Goal: Entertainment & Leisure: Consume media (video, audio)

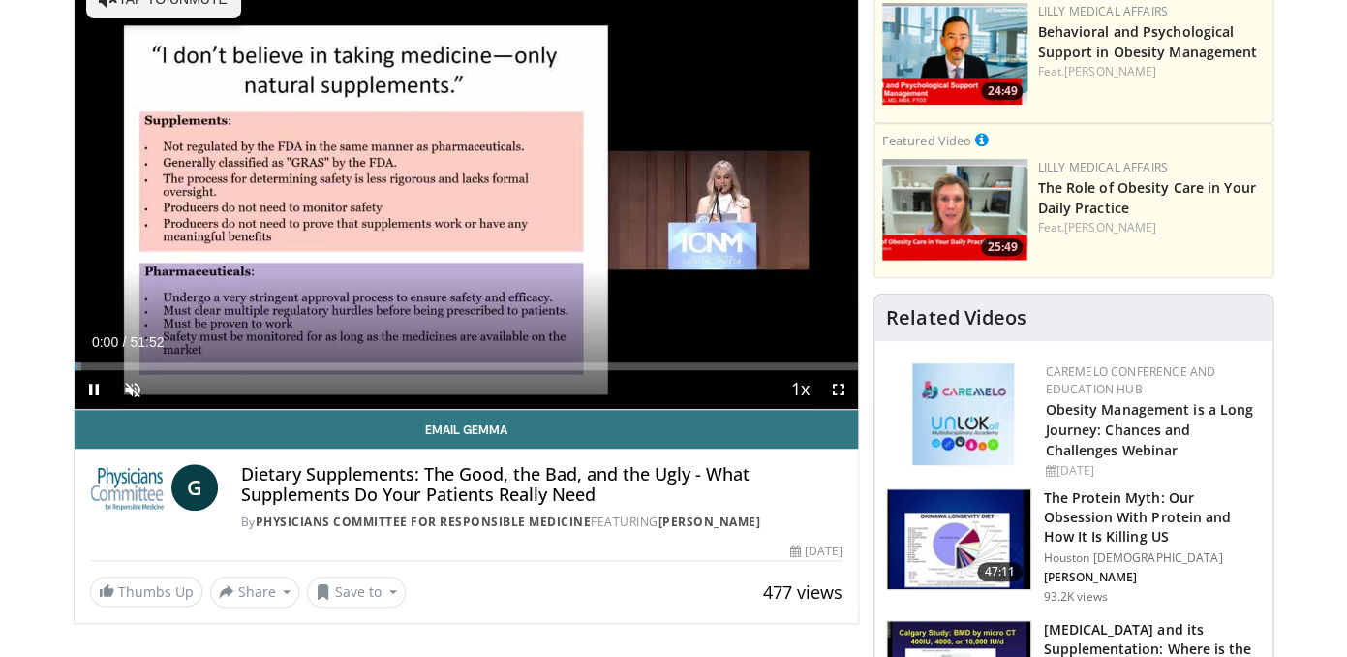
scroll to position [247, 0]
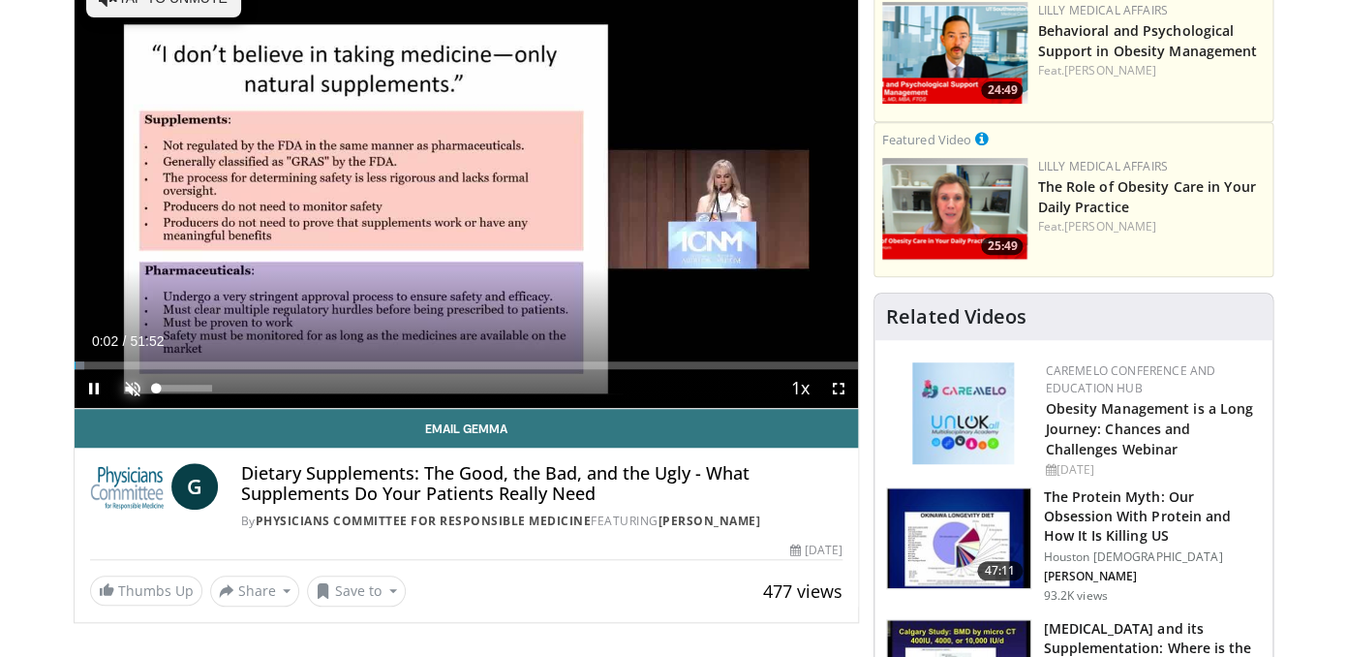
click at [139, 383] on span "Video Player" at bounding box center [132, 388] width 39 height 39
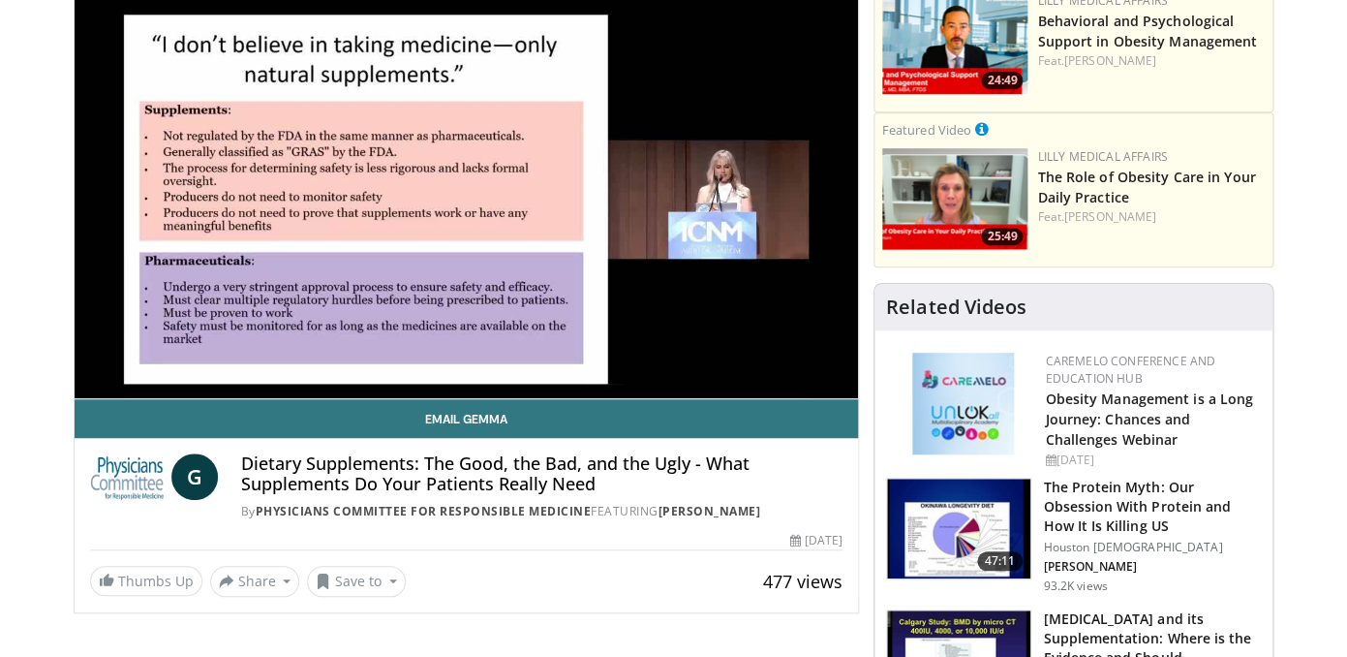
scroll to position [244, 0]
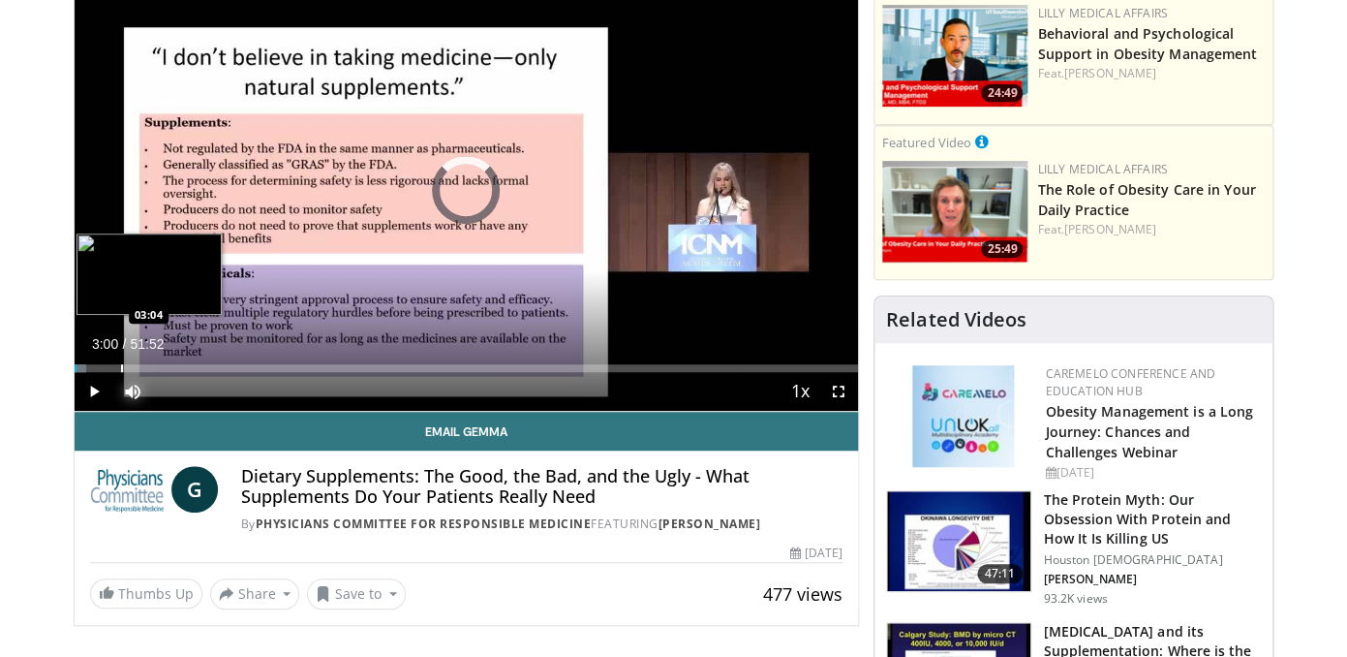
click at [120, 365] on div "Loaded : 1.59% 00:10 03:04" at bounding box center [467, 368] width 785 height 8
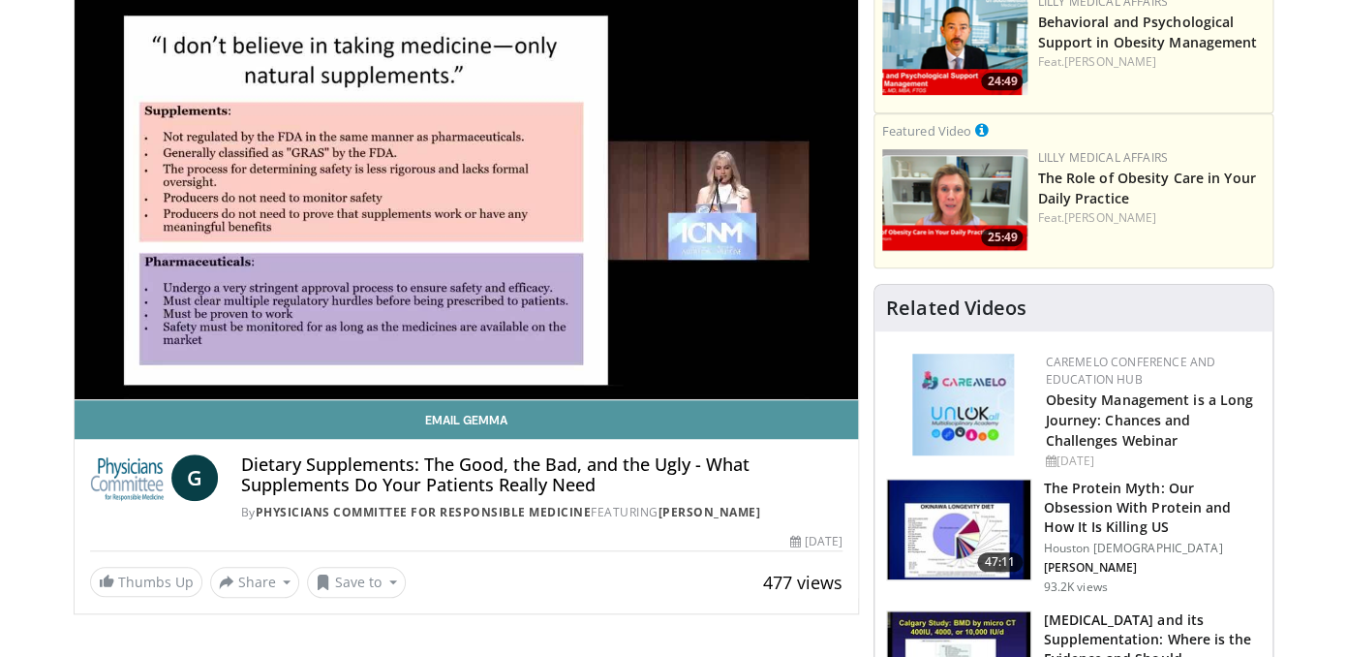
scroll to position [266, 0]
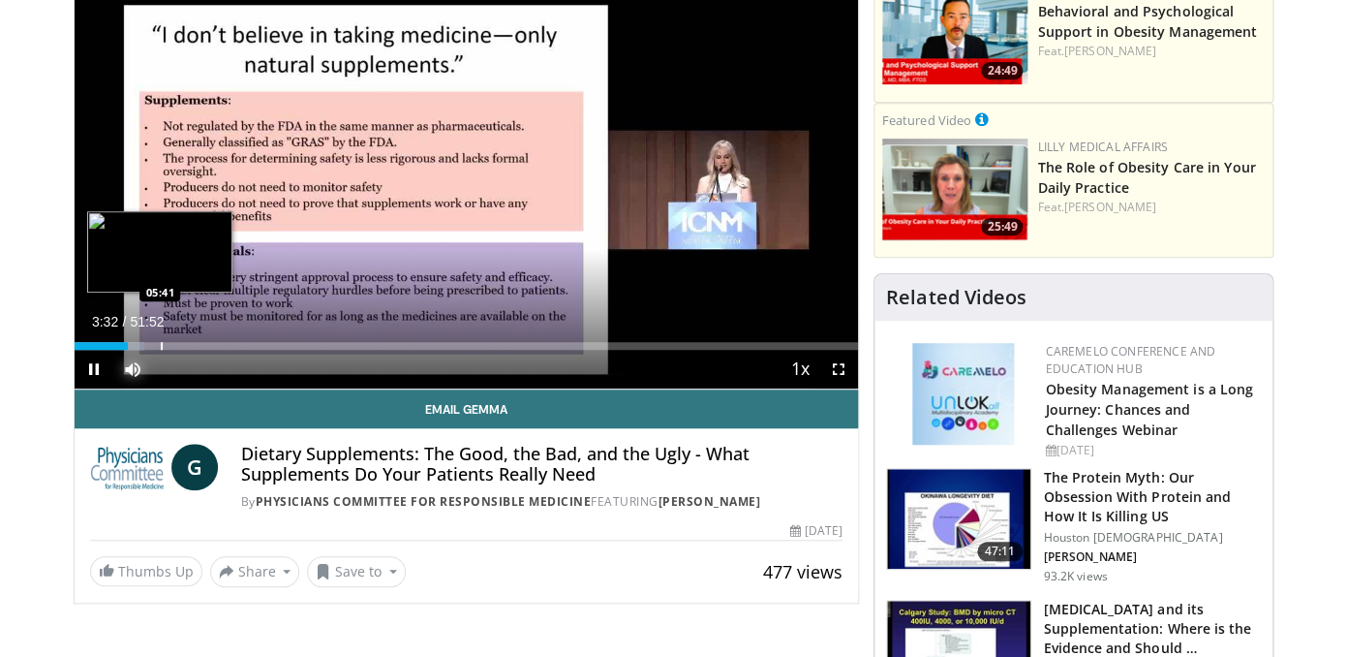
click at [160, 347] on div "Loaded : 8.93% 03:32 05:41" at bounding box center [467, 346] width 785 height 8
click at [176, 344] on div "Progress Bar" at bounding box center [177, 346] width 2 height 8
click at [196, 344] on div "Loaded : 15.75% 08:04 08:04" at bounding box center [467, 346] width 785 height 8
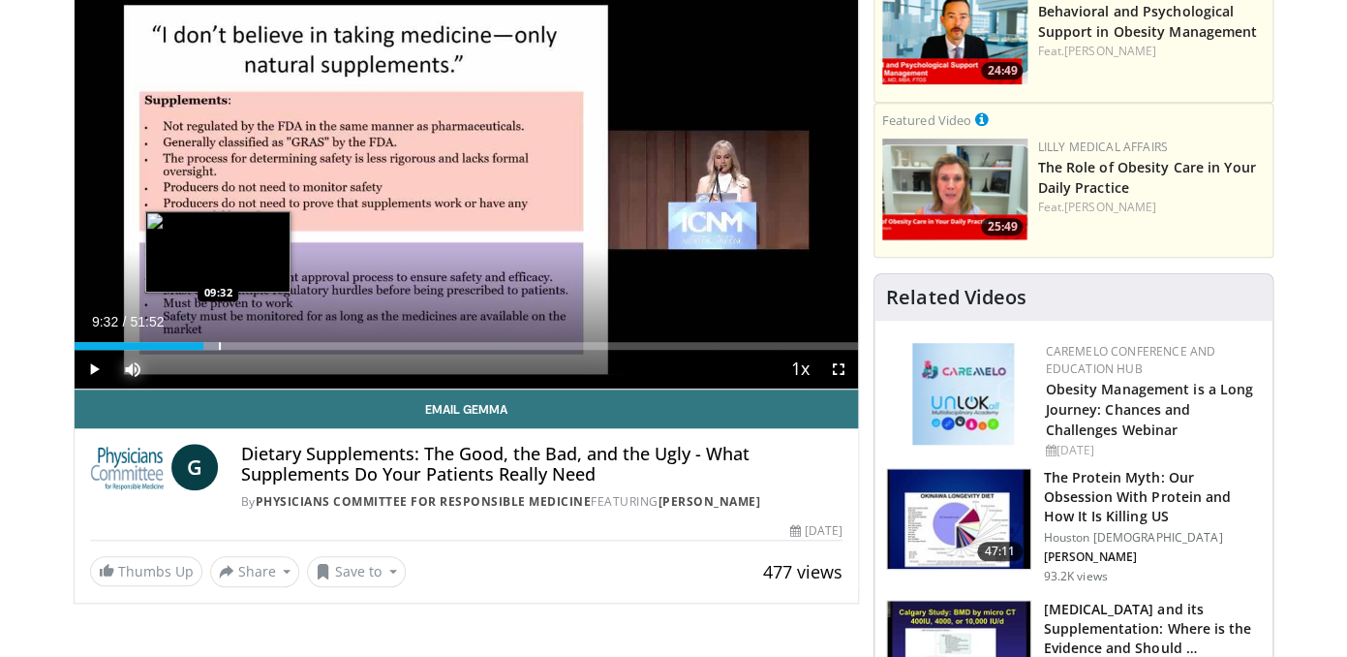
click at [219, 347] on div "Progress Bar" at bounding box center [220, 346] width 2 height 8
click at [235, 348] on div "Progress Bar" at bounding box center [226, 346] width 24 height 8
click at [249, 349] on div "Progress Bar" at bounding box center [241, 346] width 24 height 8
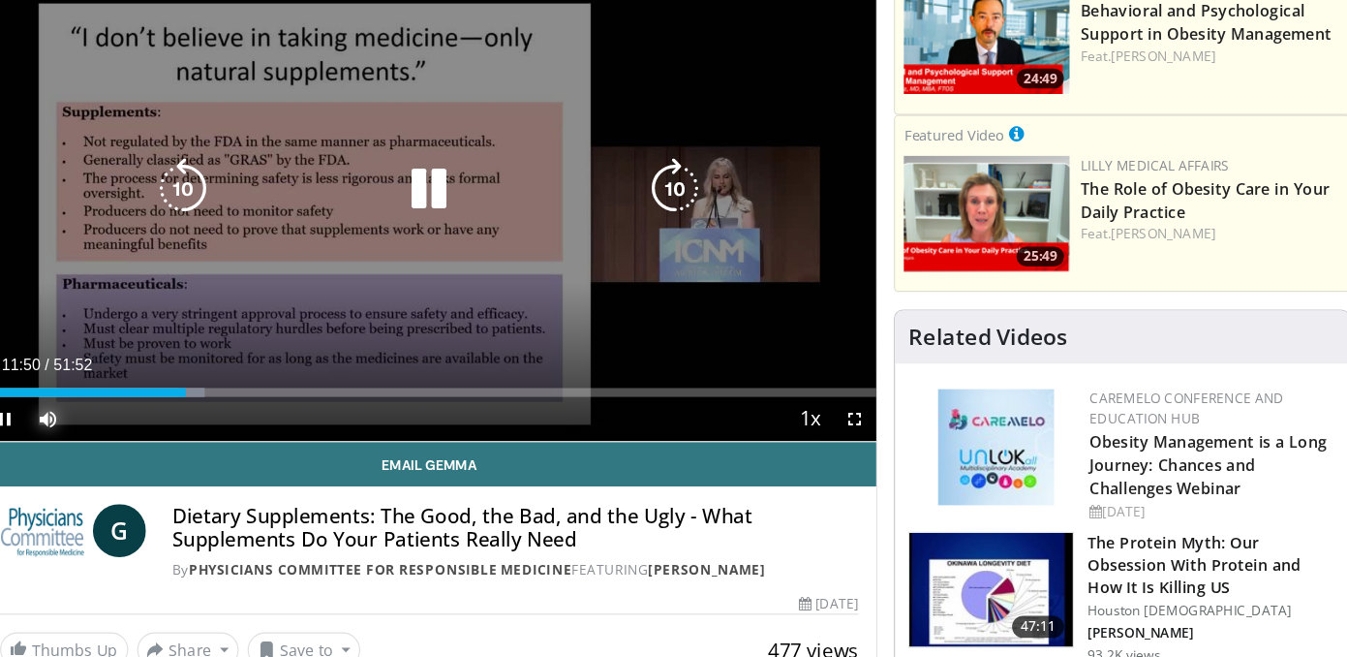
scroll to position [244, 0]
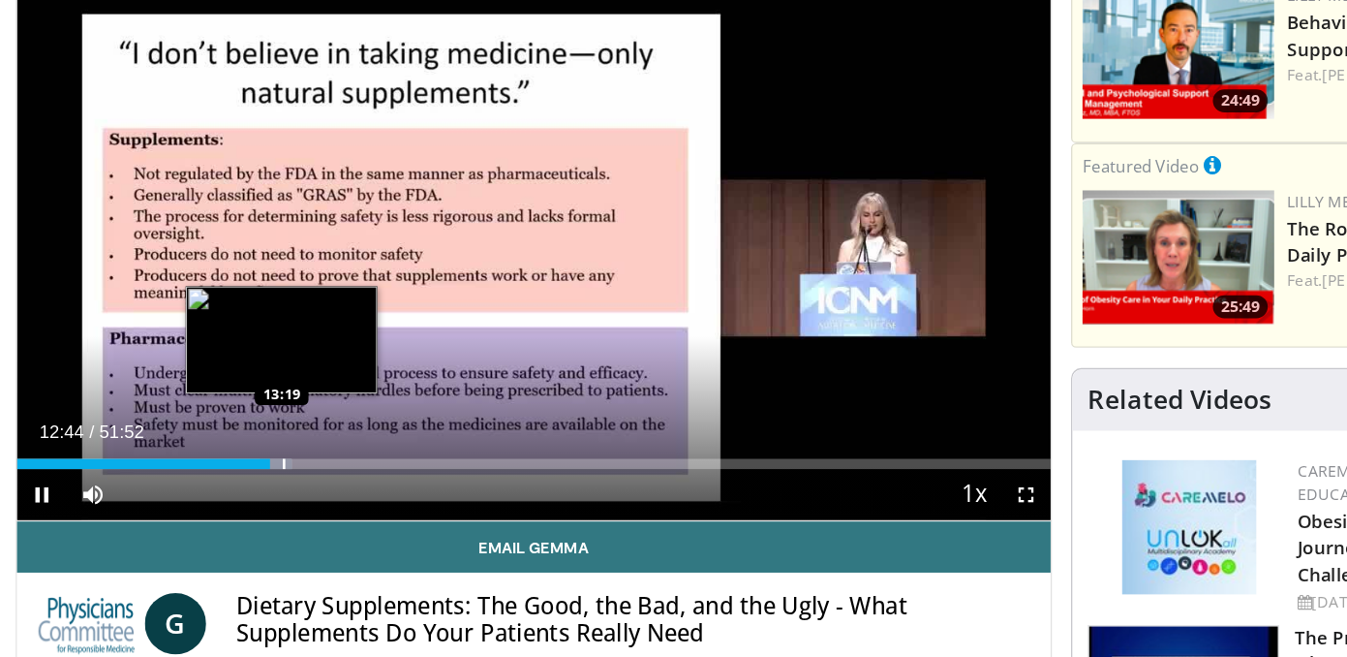
click at [276, 369] on video-js "**********" at bounding box center [467, 191] width 785 height 442
click at [277, 367] on div "Loaded : 26.67% 12:46 13:26" at bounding box center [467, 368] width 785 height 8
click at [291, 365] on div "Progress Bar" at bounding box center [292, 368] width 2 height 8
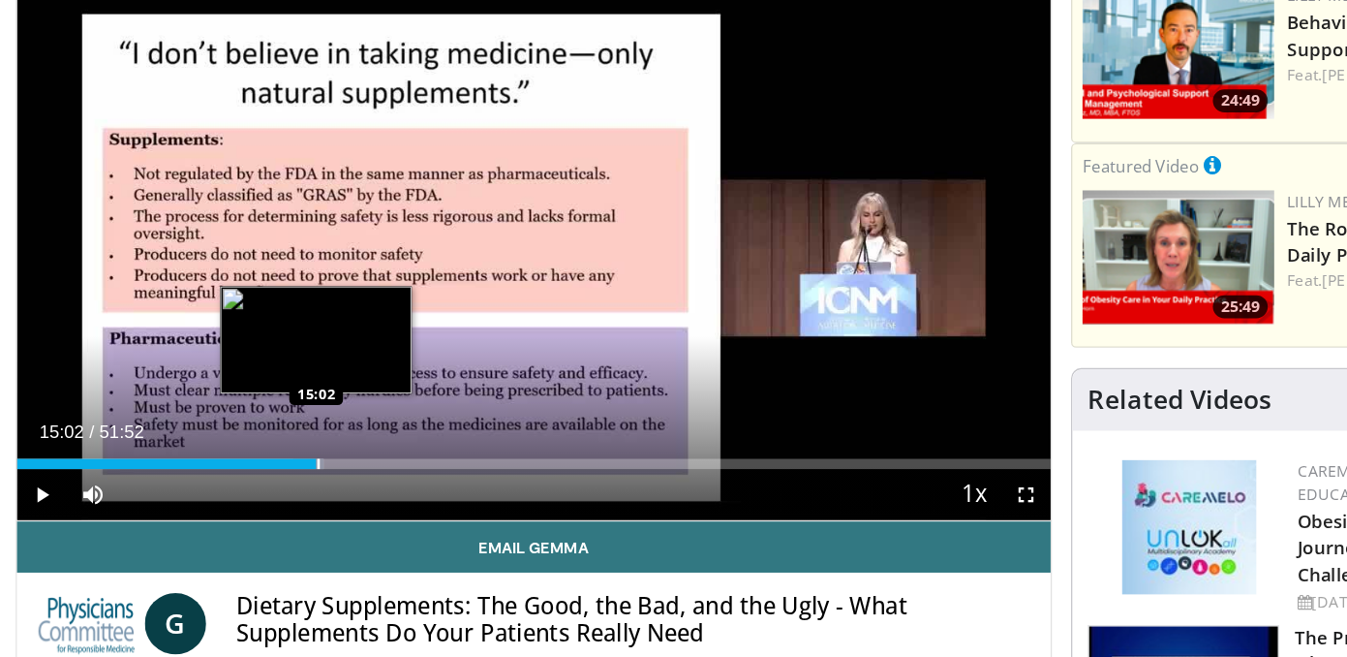
click at [302, 367] on div "Progress Bar" at bounding box center [303, 368] width 2 height 8
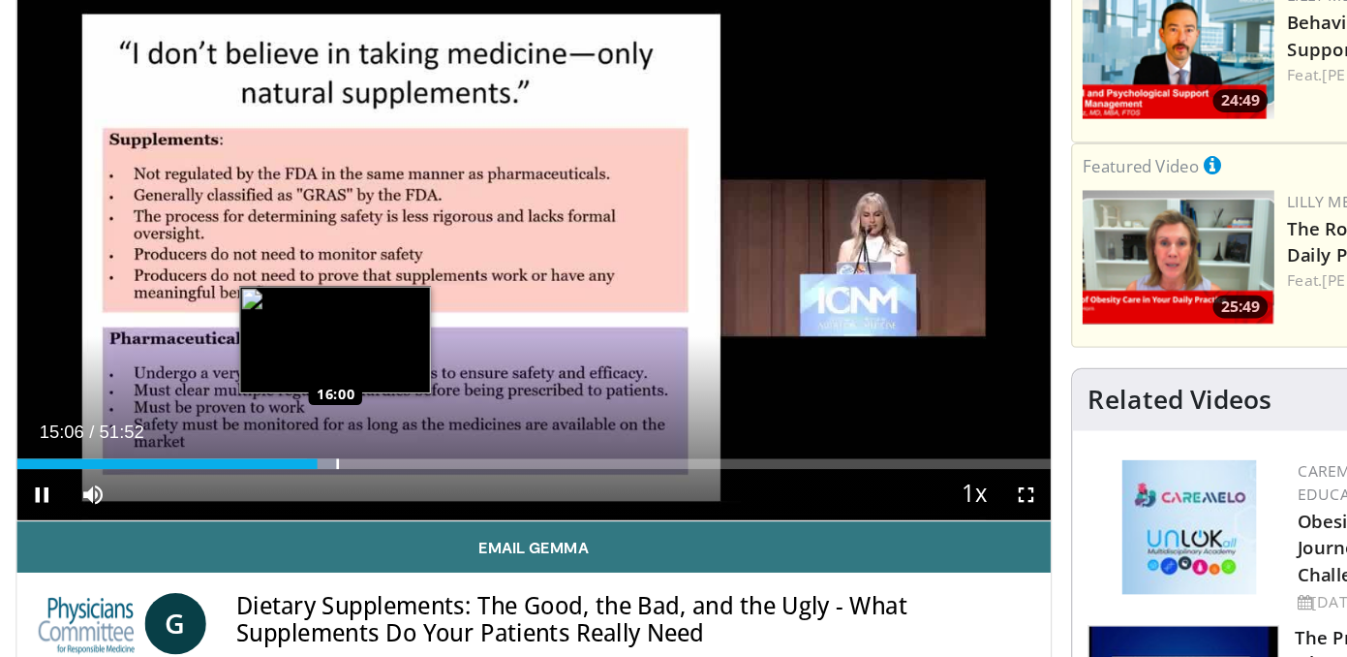
click at [316, 368] on div "Progress Bar" at bounding box center [306, 368] width 24 height 8
click at [324, 369] on div "Loaded : 33.10% 16:04 16:35" at bounding box center [467, 368] width 785 height 8
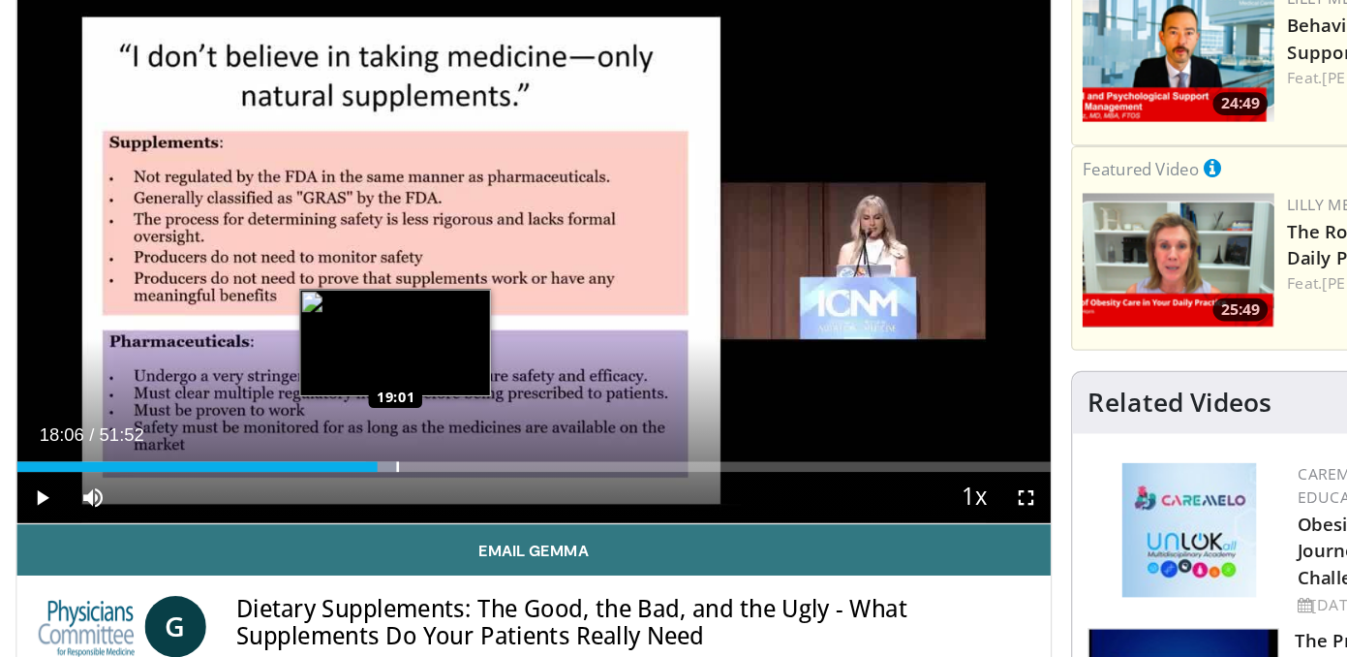
click at [361, 365] on div "Loaded : 36.95% 18:06 19:01" at bounding box center [467, 368] width 785 height 8
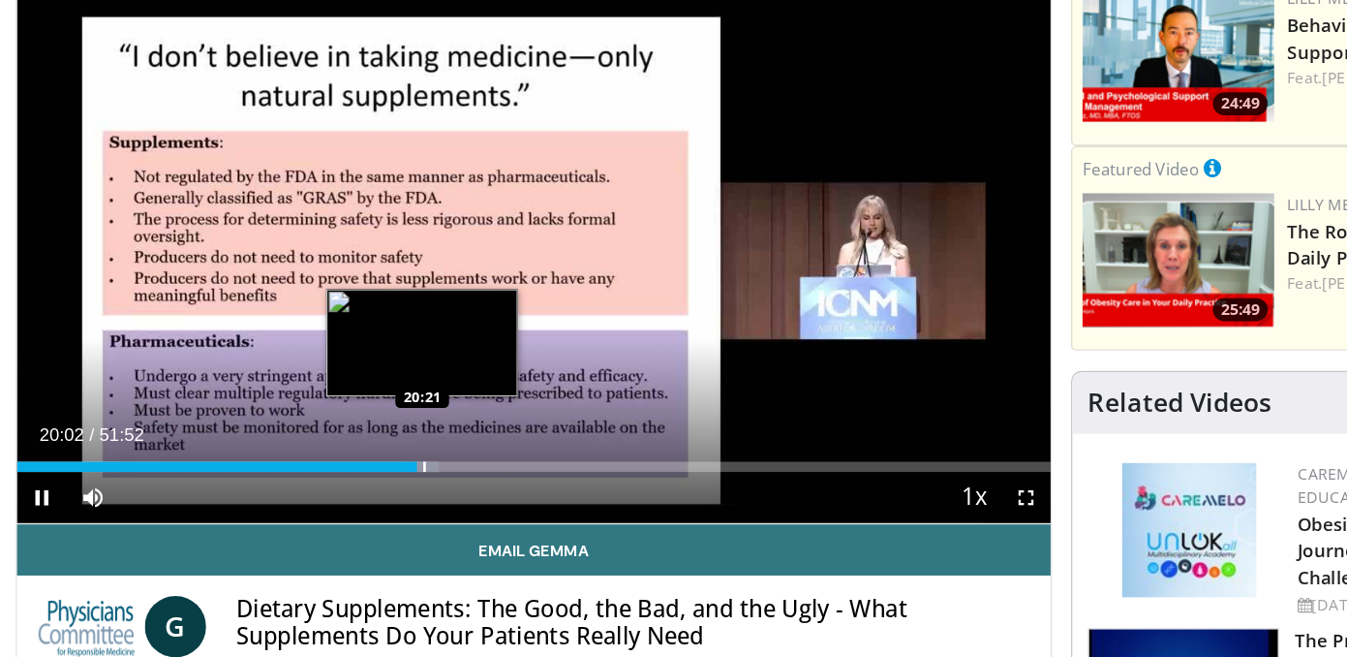
click at [382, 371] on div "Loaded : 40.80% 20:03 20:21" at bounding box center [467, 368] width 785 height 8
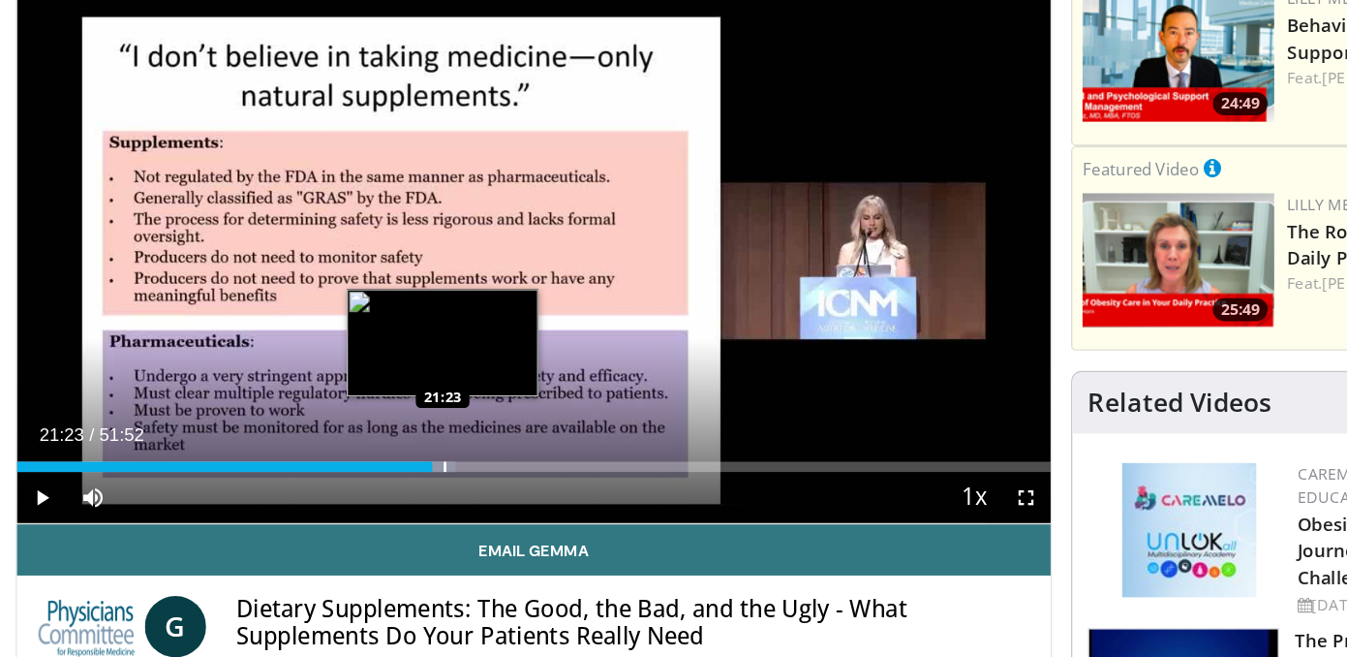
click at [397, 368] on div "Progress Bar" at bounding box center [394, 368] width 24 height 8
click at [406, 367] on div "Progress Bar" at bounding box center [407, 368] width 2 height 8
click at [407, 366] on div "Progress Bar" at bounding box center [408, 368] width 2 height 8
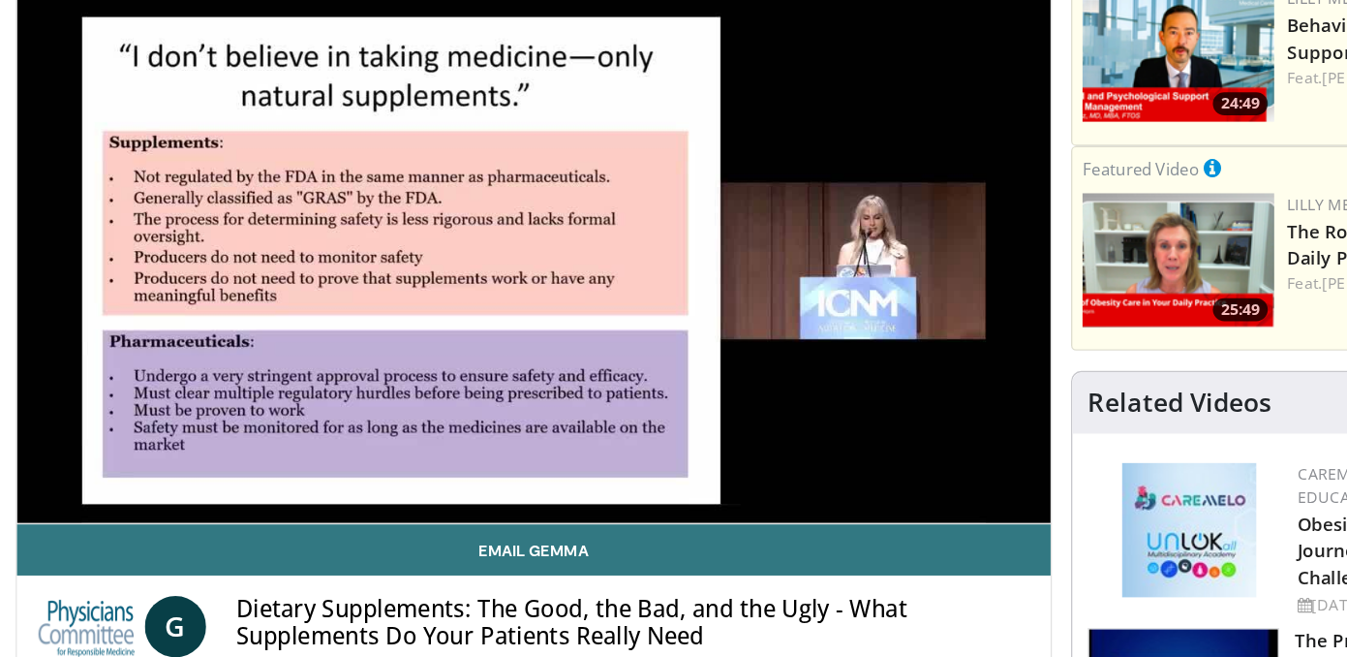
click at [413, 366] on div "10 seconds Tap to unmute" at bounding box center [467, 190] width 785 height 441
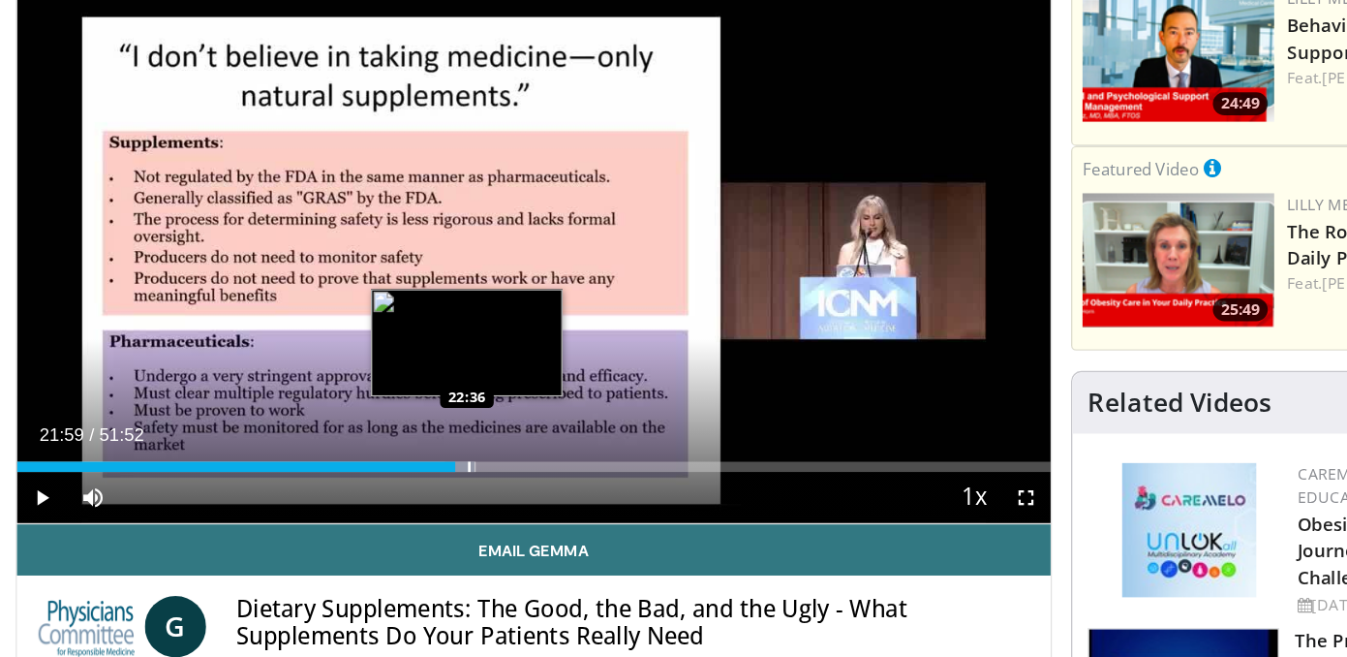
click at [416, 369] on div "Progress Bar" at bounding box center [410, 368] width 23 height 8
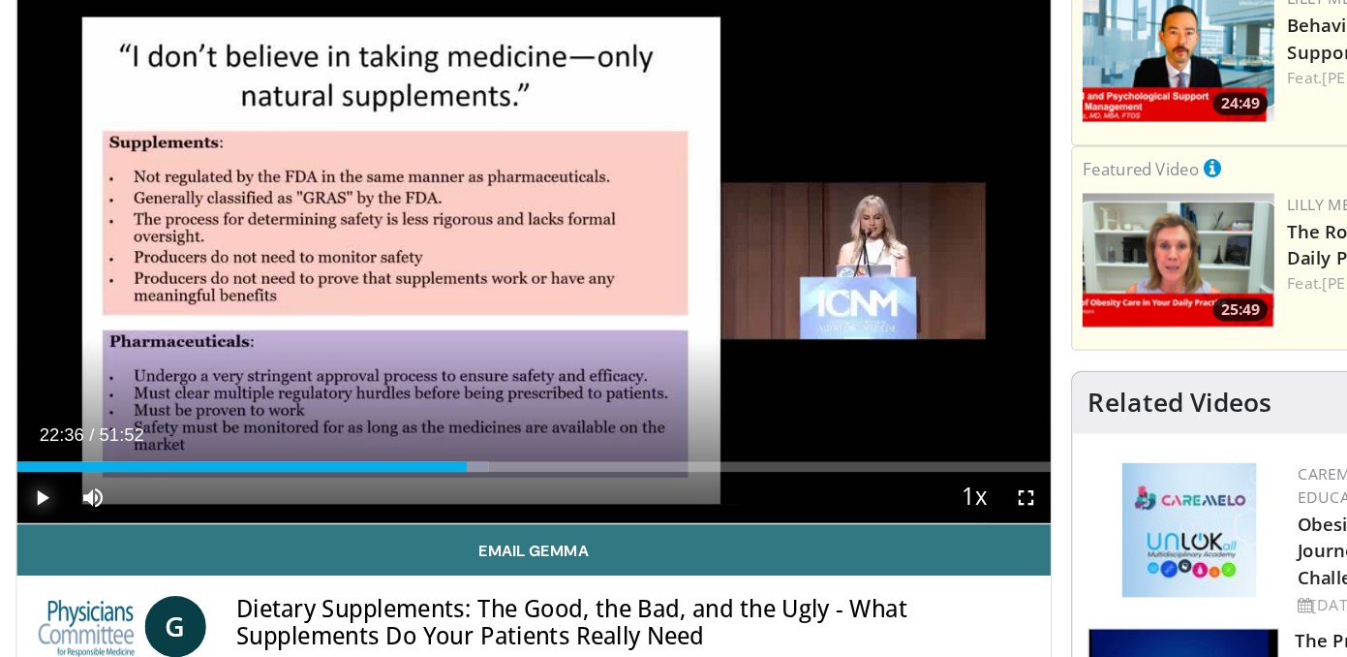
click at [93, 389] on span "Video Player" at bounding box center [94, 391] width 39 height 39
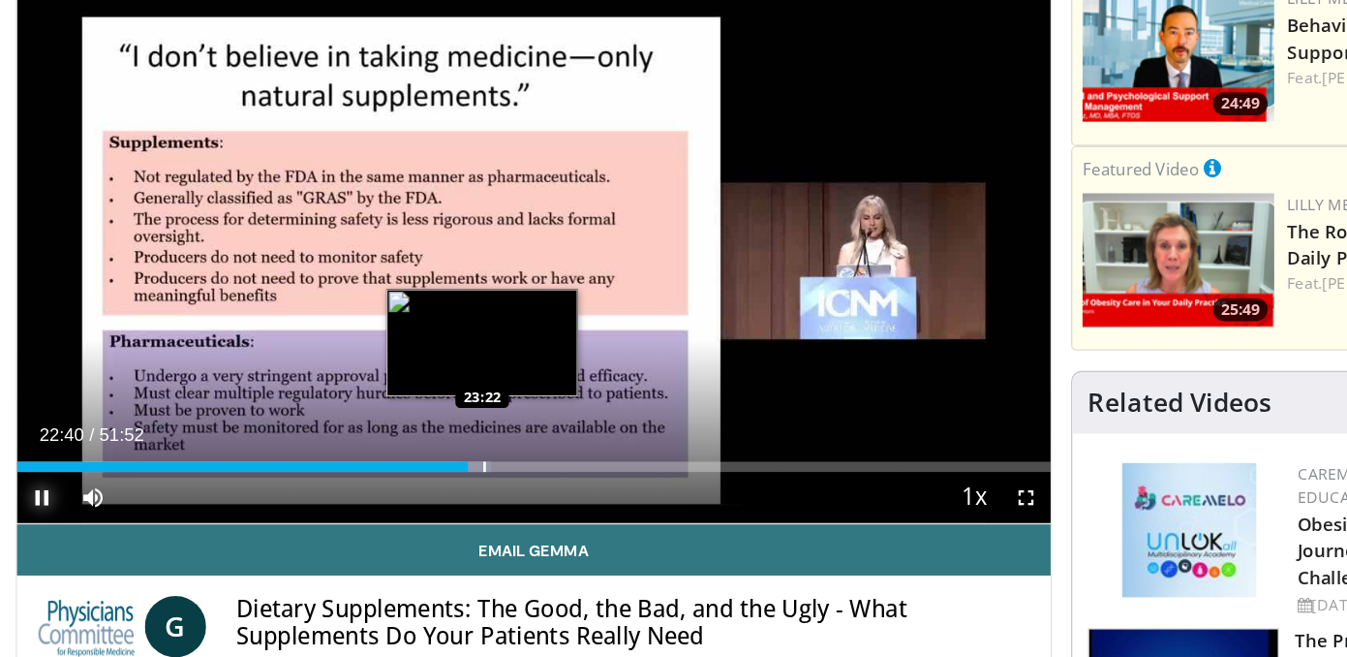
click at [428, 368] on div "Progress Bar" at bounding box center [429, 368] width 2 height 8
click at [438, 364] on div "Loaded : 47.81% 24:04 24:04" at bounding box center [467, 368] width 785 height 8
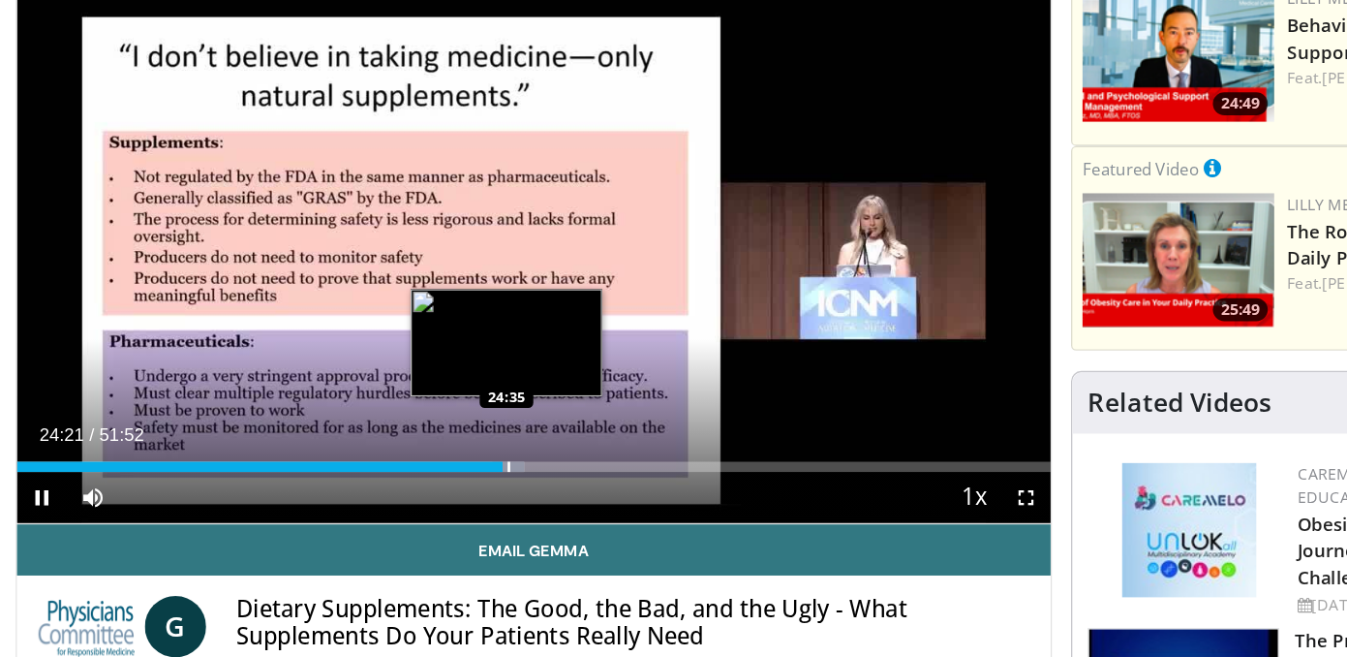
click at [446, 369] on video-js "**********" at bounding box center [467, 191] width 785 height 442
click at [448, 369] on div "Progress Bar" at bounding box center [447, 368] width 24 height 8
click at [456, 368] on div "Progress Bar" at bounding box center [452, 368] width 23 height 8
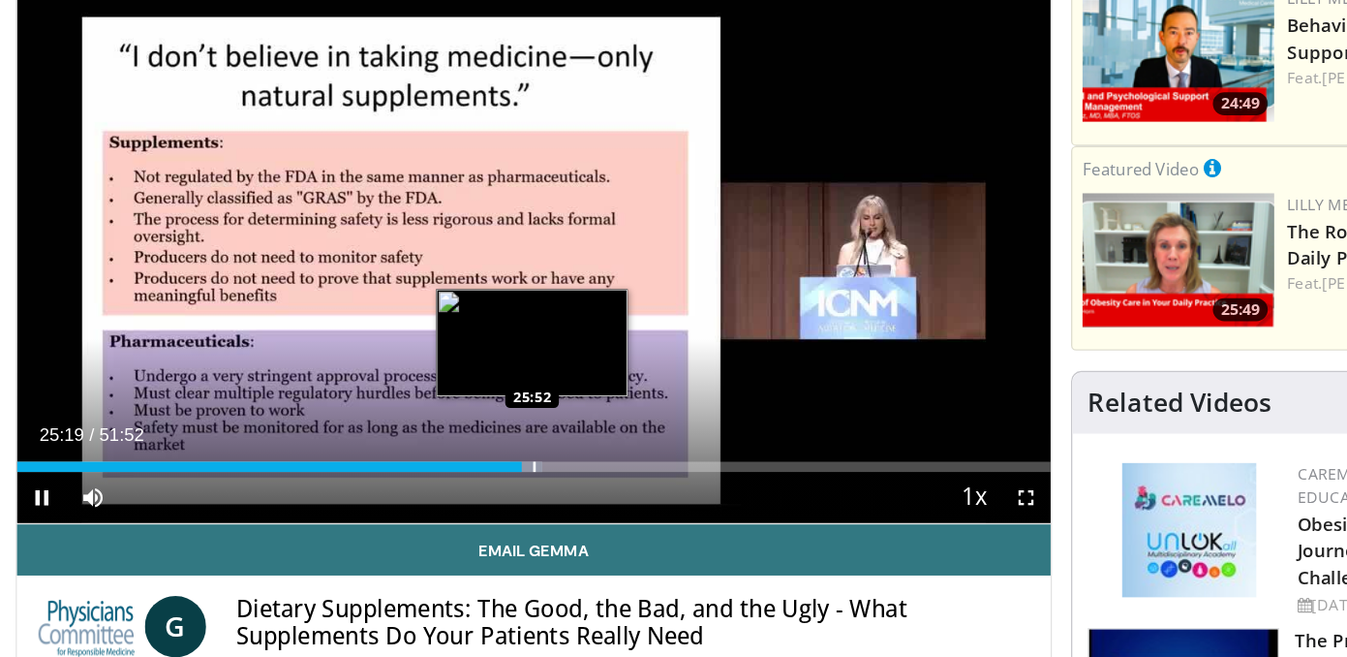
click at [466, 366] on div "Progress Bar" at bounding box center [467, 368] width 2 height 8
click at [473, 368] on div "Progress Bar" at bounding box center [474, 368] width 2 height 8
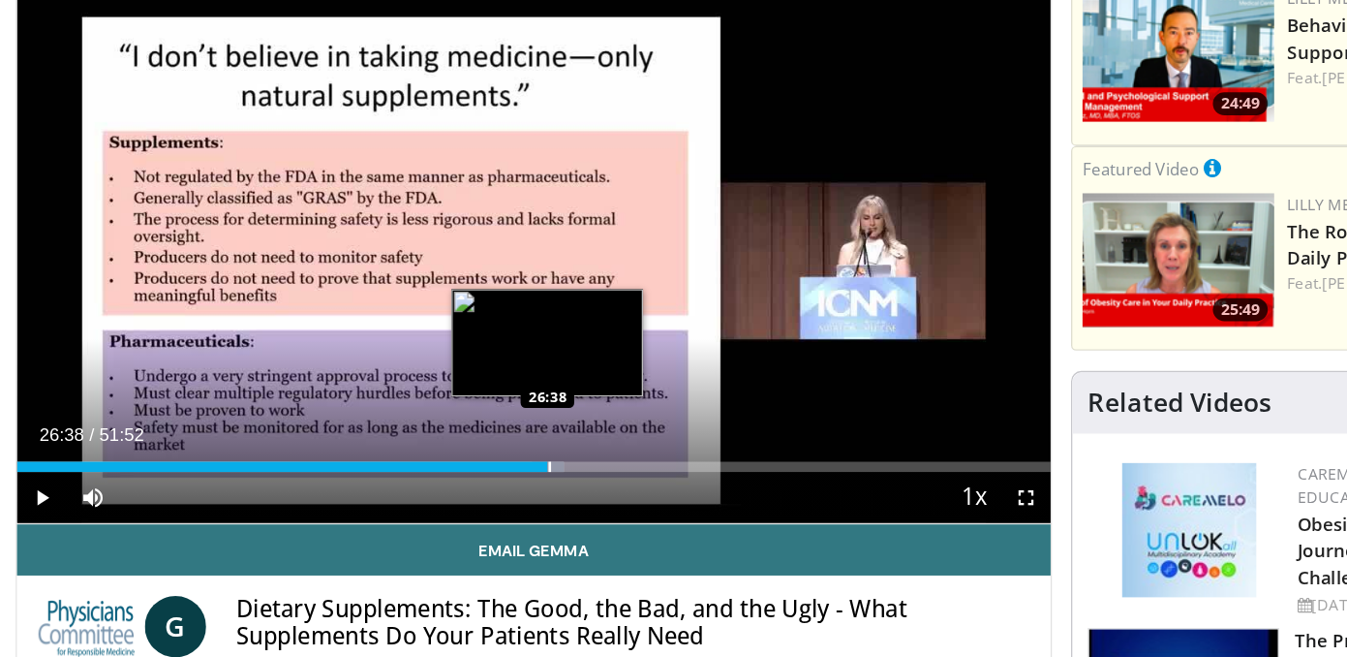
click at [478, 367] on div "Progress Bar" at bounding box center [479, 368] width 2 height 8
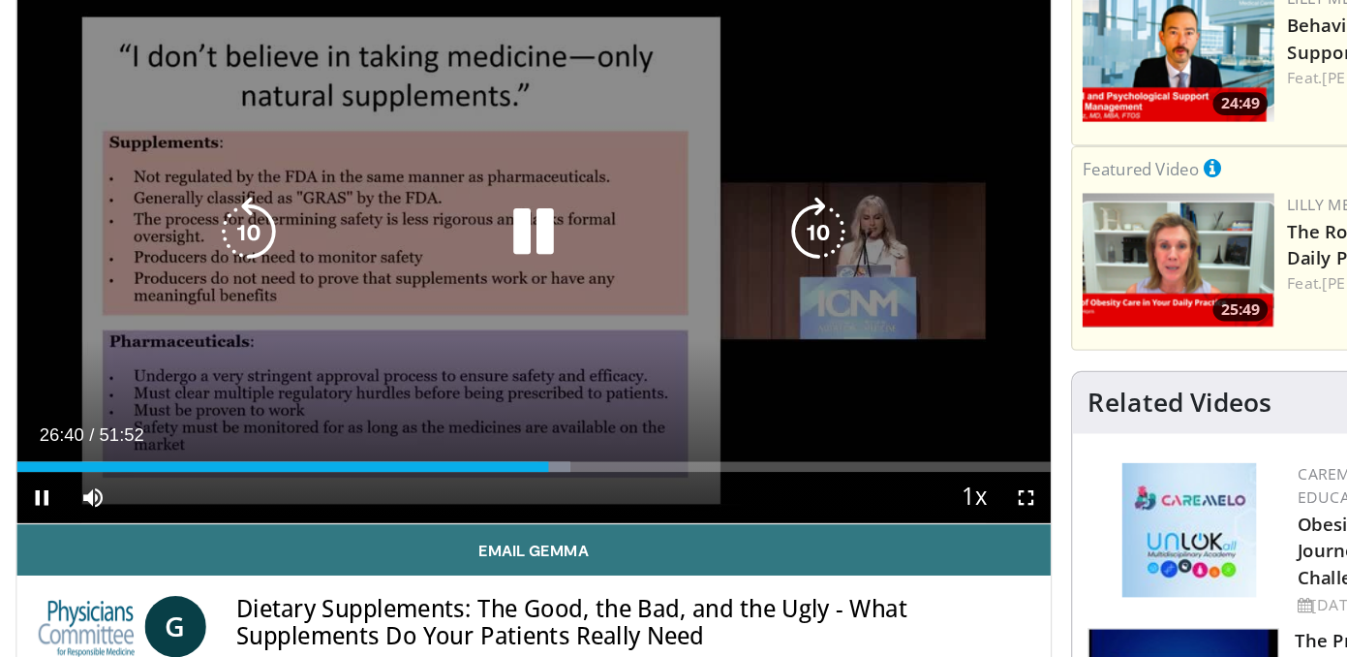
click at [480, 368] on video-js "**********" at bounding box center [467, 191] width 785 height 442
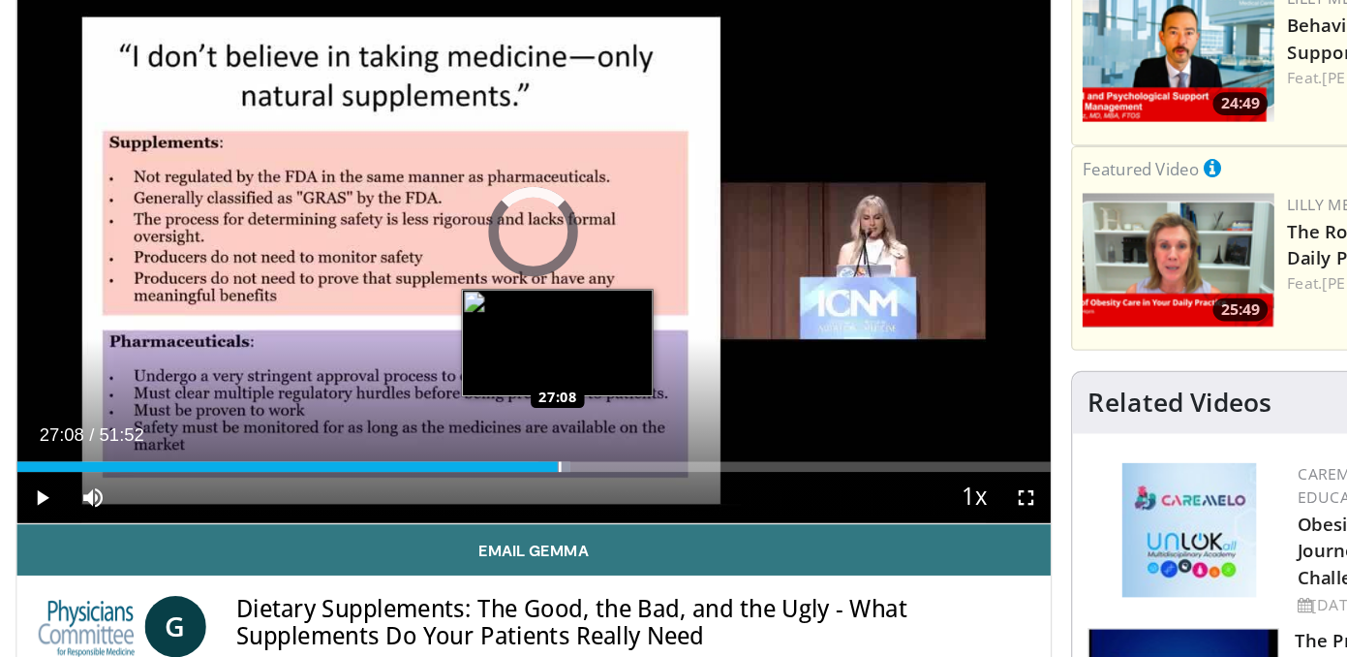
click at [485, 370] on div "Progress Bar" at bounding box center [486, 368] width 2 height 8
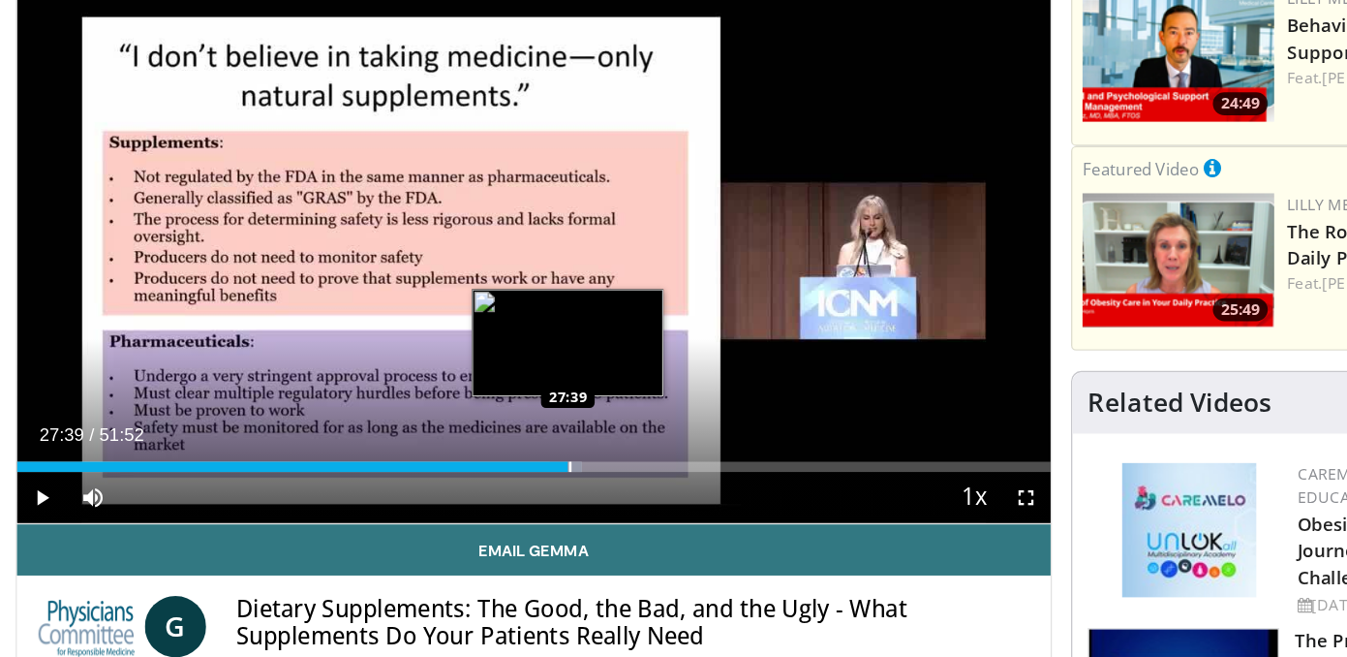
click at [492, 365] on div "Progress Bar" at bounding box center [490, 368] width 23 height 8
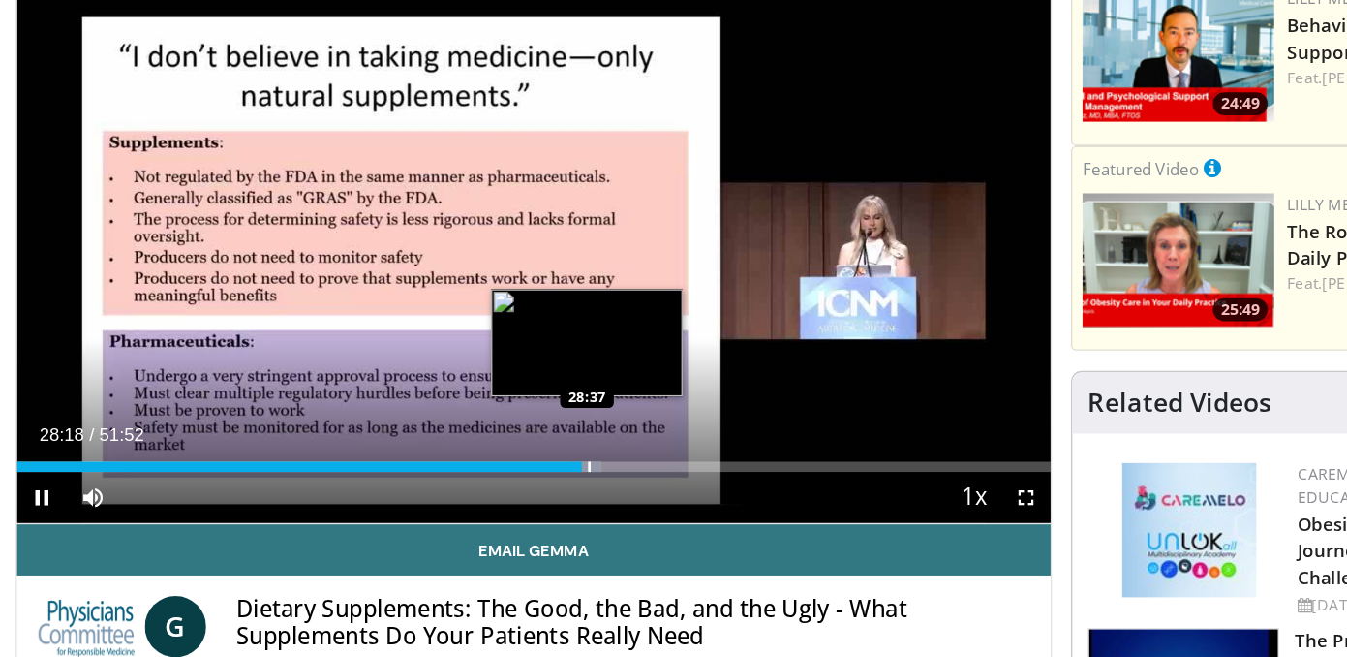
click at [507, 369] on div "Loaded : 56.56% 28:19 28:37" at bounding box center [467, 368] width 785 height 8
click at [516, 368] on div "Progress Bar" at bounding box center [517, 368] width 2 height 8
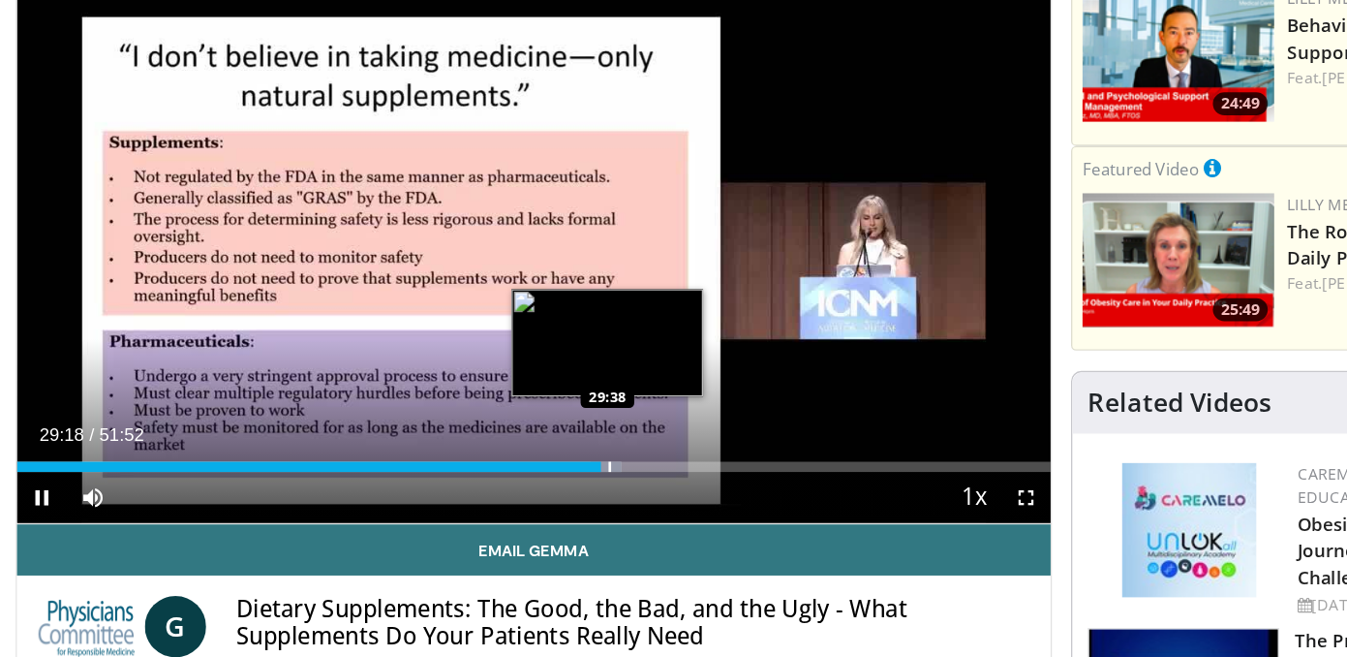
click at [522, 370] on div "Progress Bar" at bounding box center [521, 368] width 23 height 8
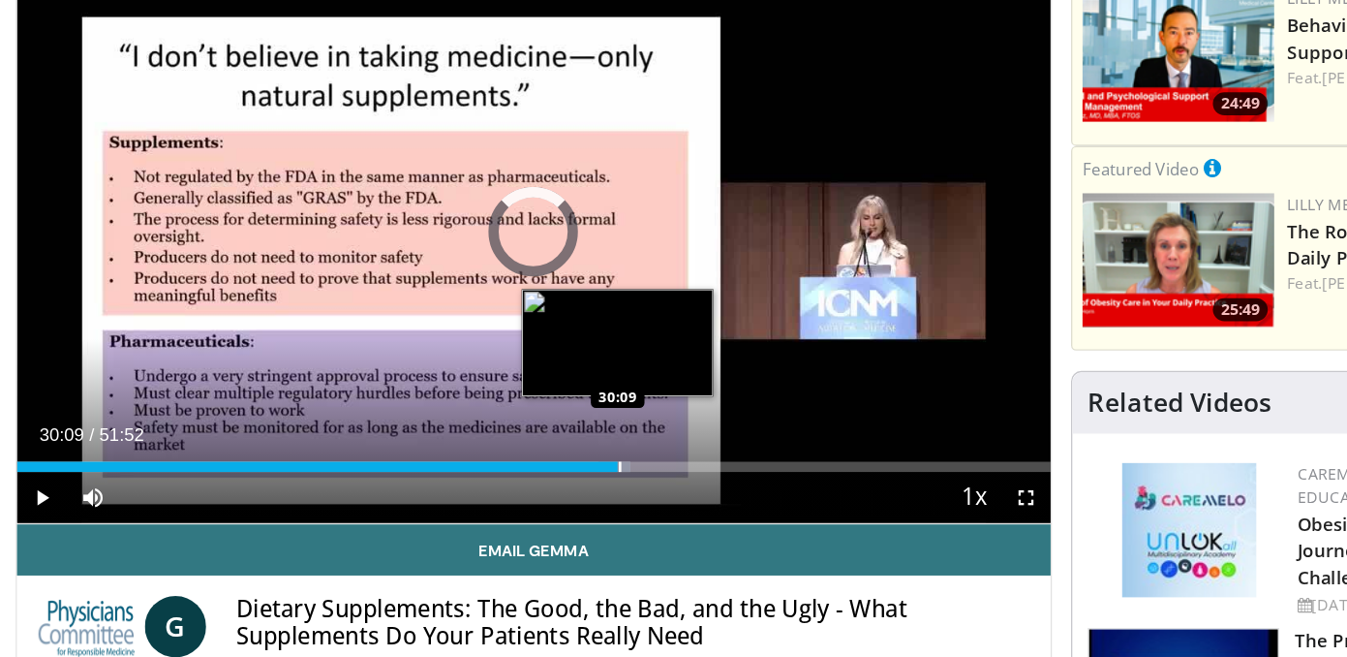
click at [531, 369] on div "Progress Bar" at bounding box center [532, 368] width 2 height 8
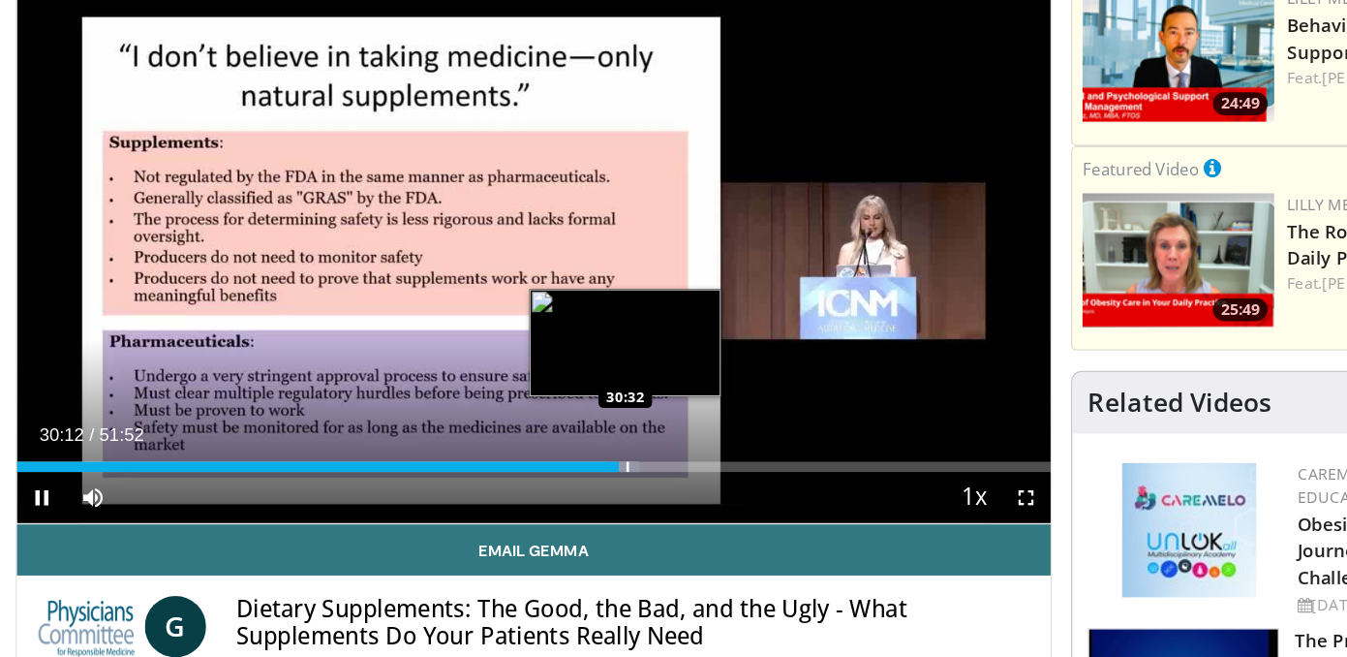
click at [536, 369] on div "Loaded : 60.25% 30:12 30:32" at bounding box center [467, 368] width 785 height 8
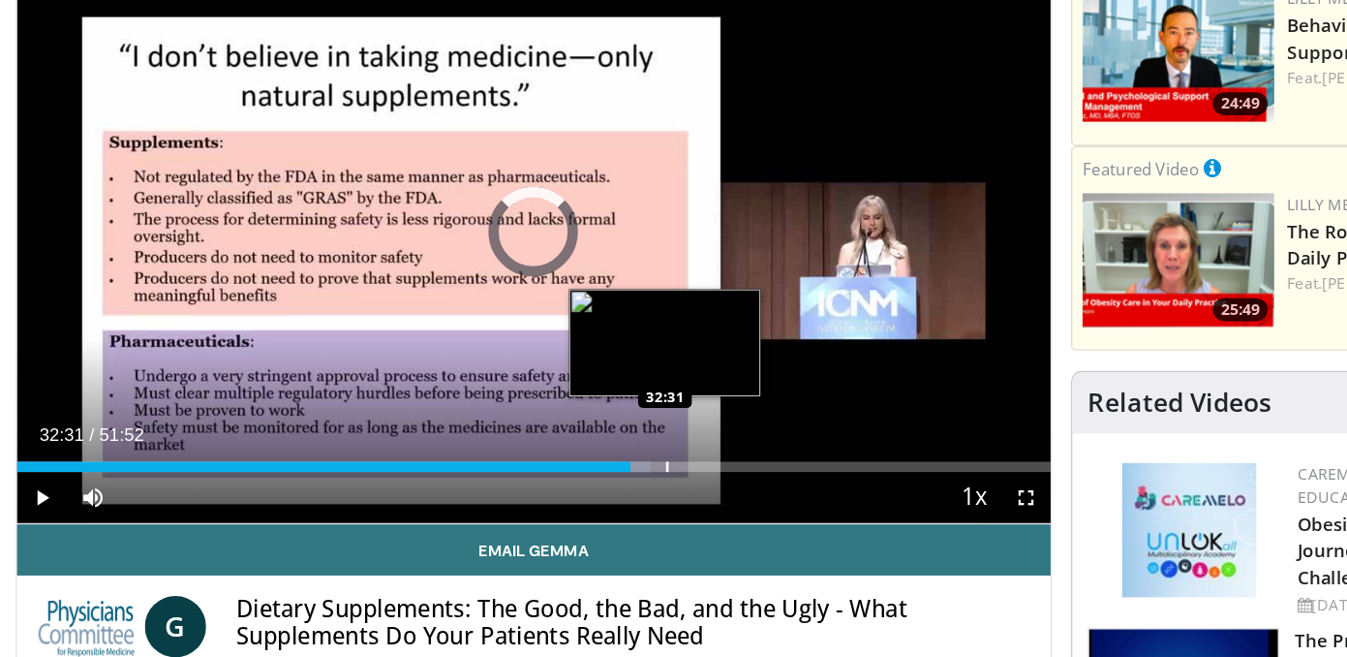
click at [566, 369] on div "Loaded : 61.38% 32:31 32:31" at bounding box center [467, 368] width 785 height 8
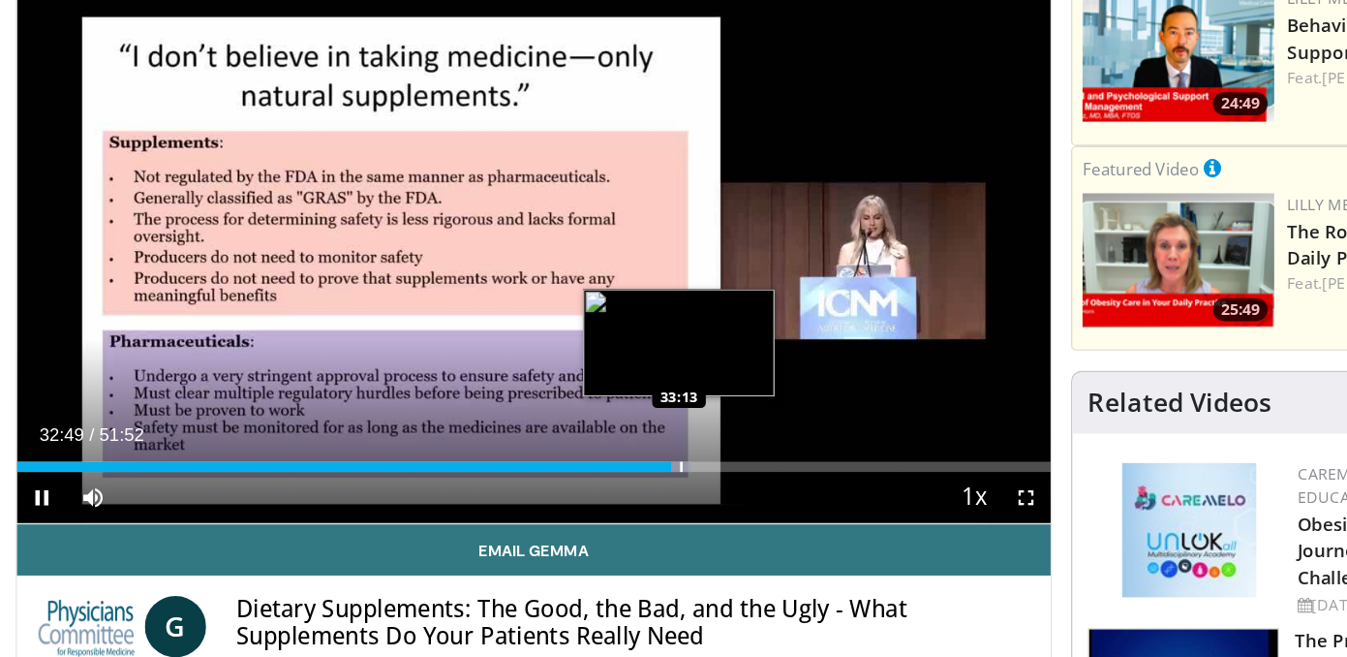
click at [576, 370] on video-js "**********" at bounding box center [467, 191] width 785 height 442
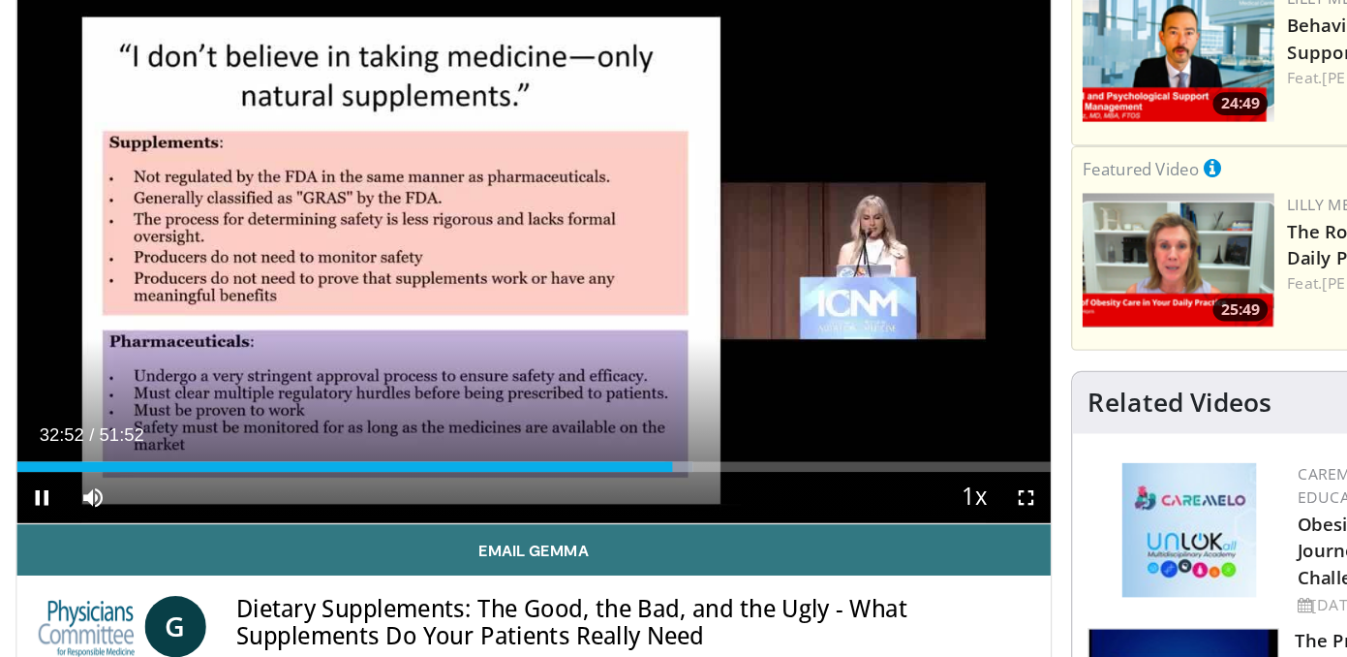
click at [578, 372] on div "Current Time 32:52 / Duration 51:52 Pause Skip Backward Skip Forward Mute 4% Lo…" at bounding box center [467, 391] width 785 height 39
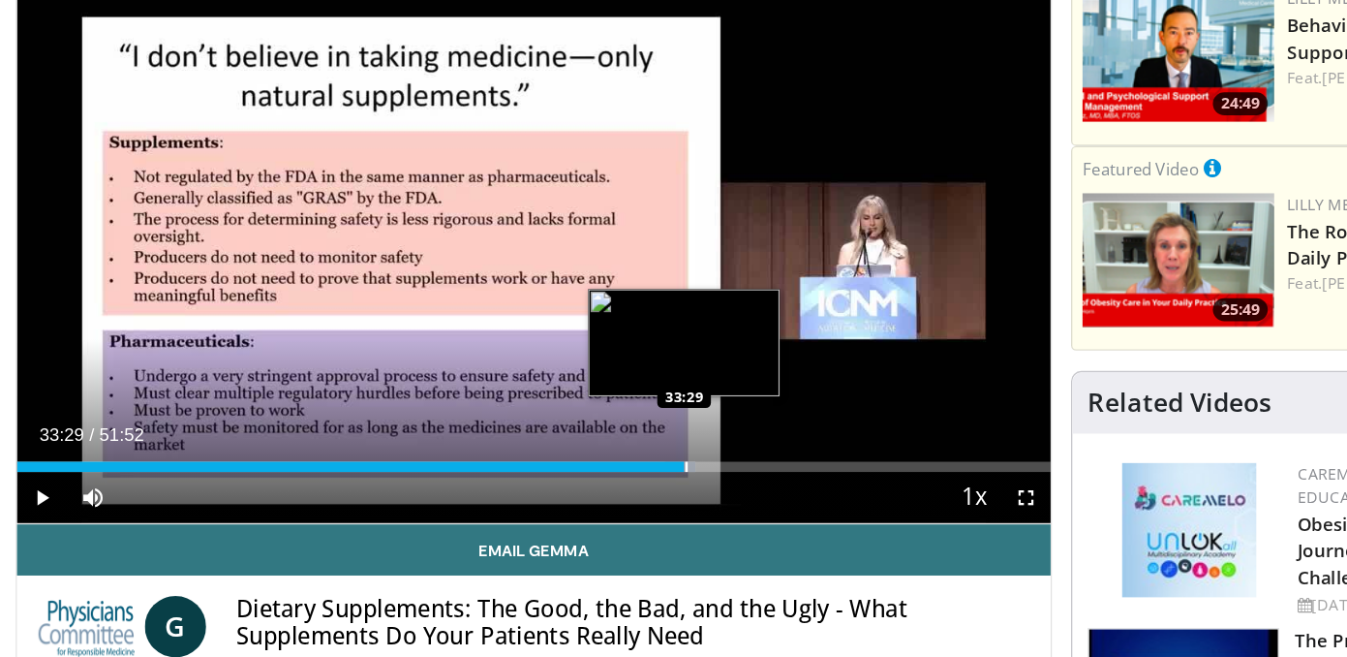
click at [580, 369] on div "Loaded : 65.67% 33:03 33:29" at bounding box center [467, 368] width 785 height 8
click at [599, 370] on div "Progress Bar" at bounding box center [600, 368] width 2 height 8
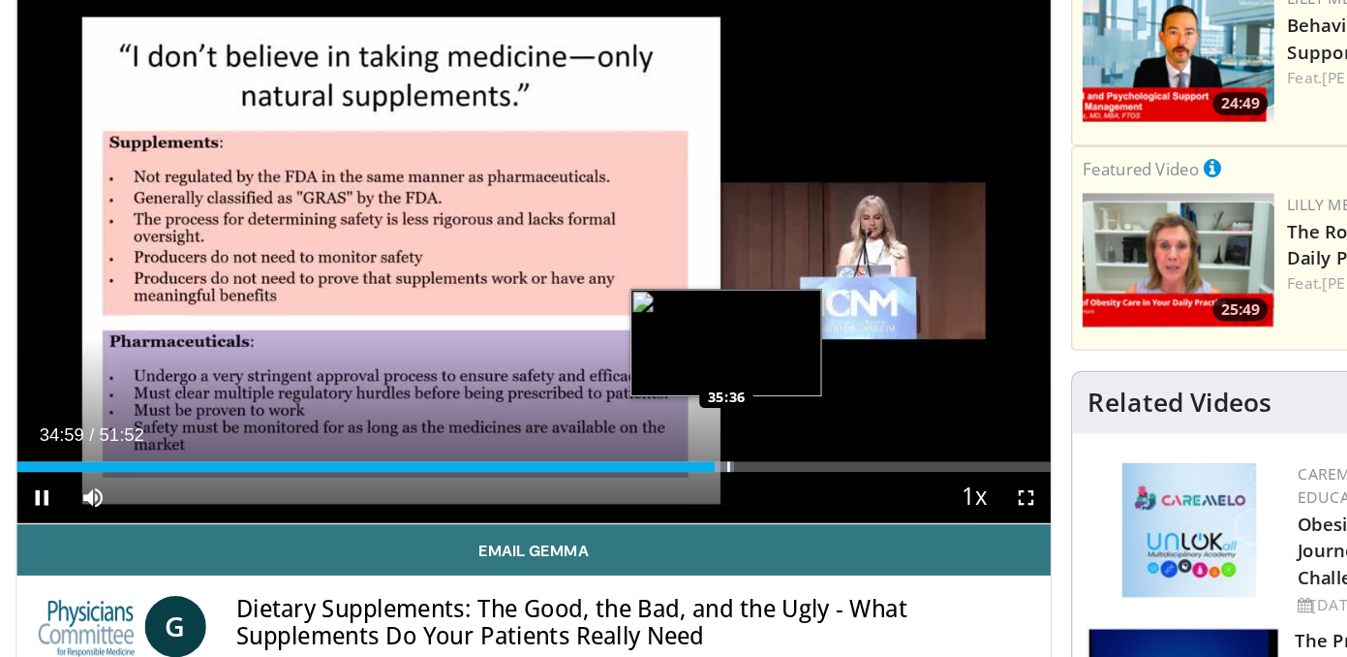
click at [613, 369] on div "Progress Bar" at bounding box center [614, 368] width 2 height 8
click at [618, 370] on div "Progress Bar" at bounding box center [619, 368] width 2 height 8
click at [624, 370] on div "Progress Bar" at bounding box center [625, 368] width 2 height 8
click at [628, 366] on div "Progress Bar" at bounding box center [629, 368] width 2 height 8
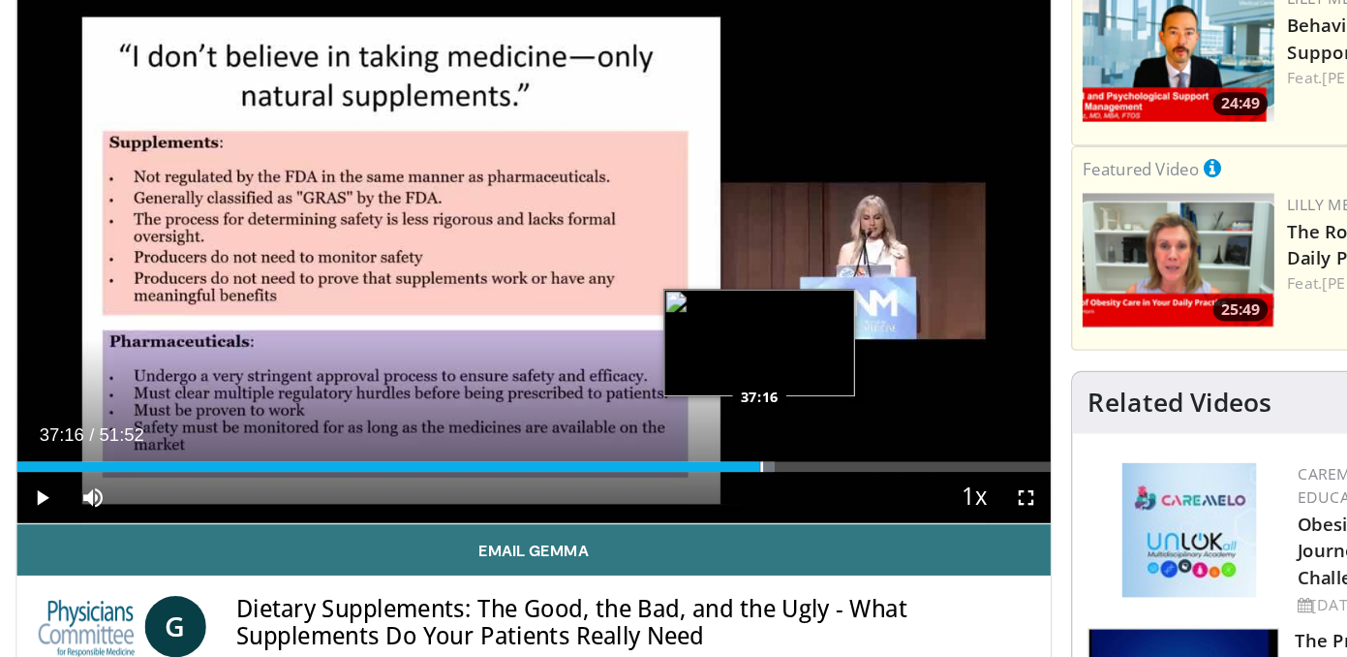
click at [637, 371] on div "Progress Bar" at bounding box center [636, 368] width 25 height 8
click at [645, 369] on div "Progress Bar" at bounding box center [646, 368] width 2 height 8
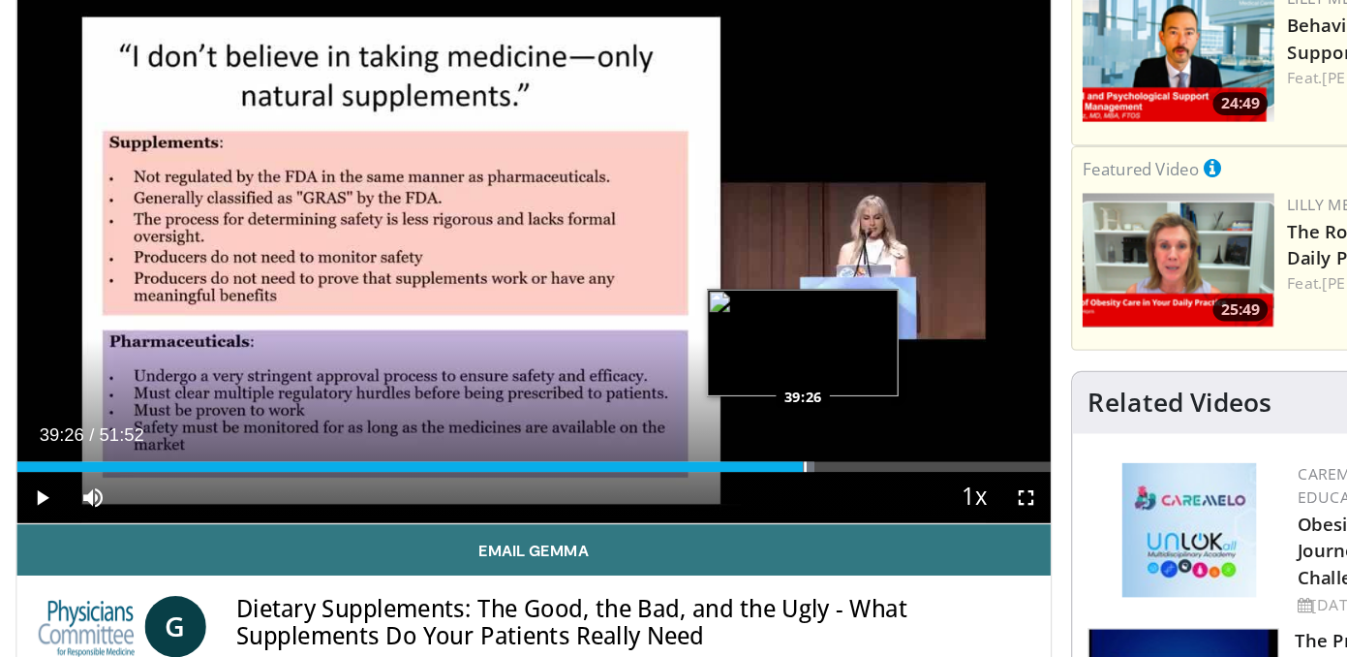
click at [671, 366] on div "Progress Bar" at bounding box center [672, 368] width 2 height 8
click at [687, 367] on div "Loaded : 79.37% 40:06 40:31" at bounding box center [467, 368] width 785 height 8
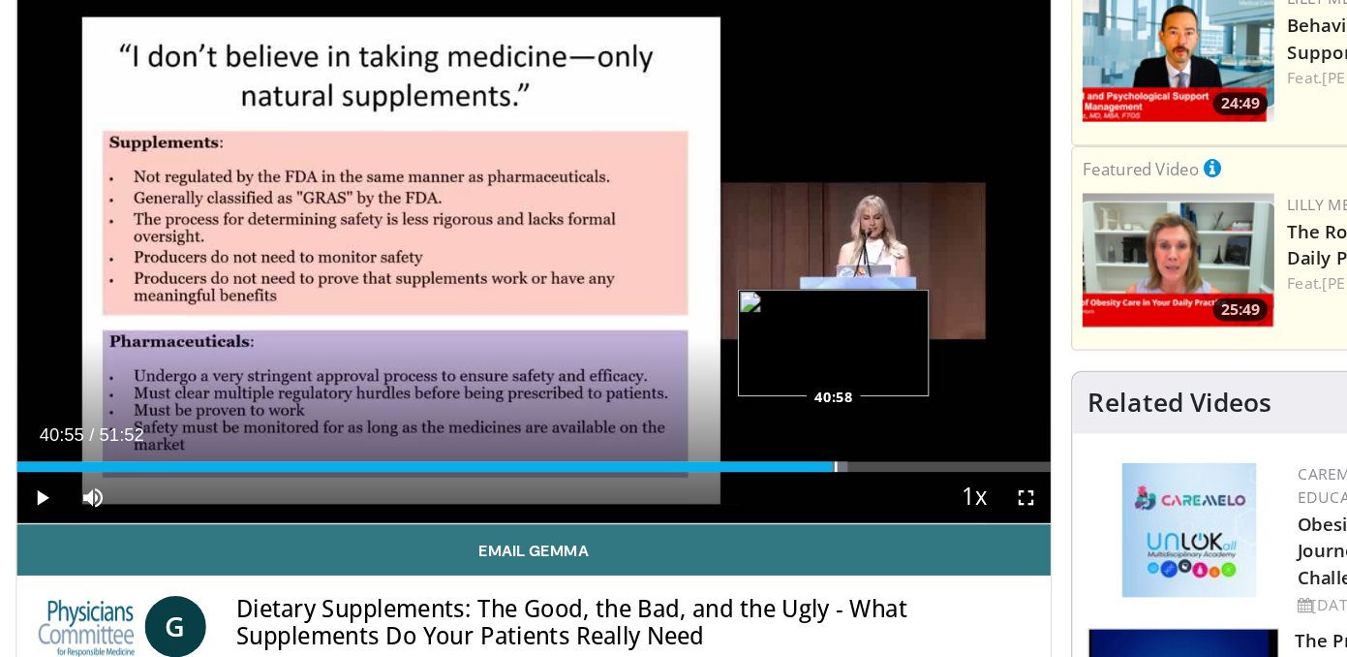
click at [694, 368] on div "Progress Bar" at bounding box center [692, 368] width 24 height 8
click at [718, 367] on div "Progress Bar" at bounding box center [714, 368] width 24 height 8
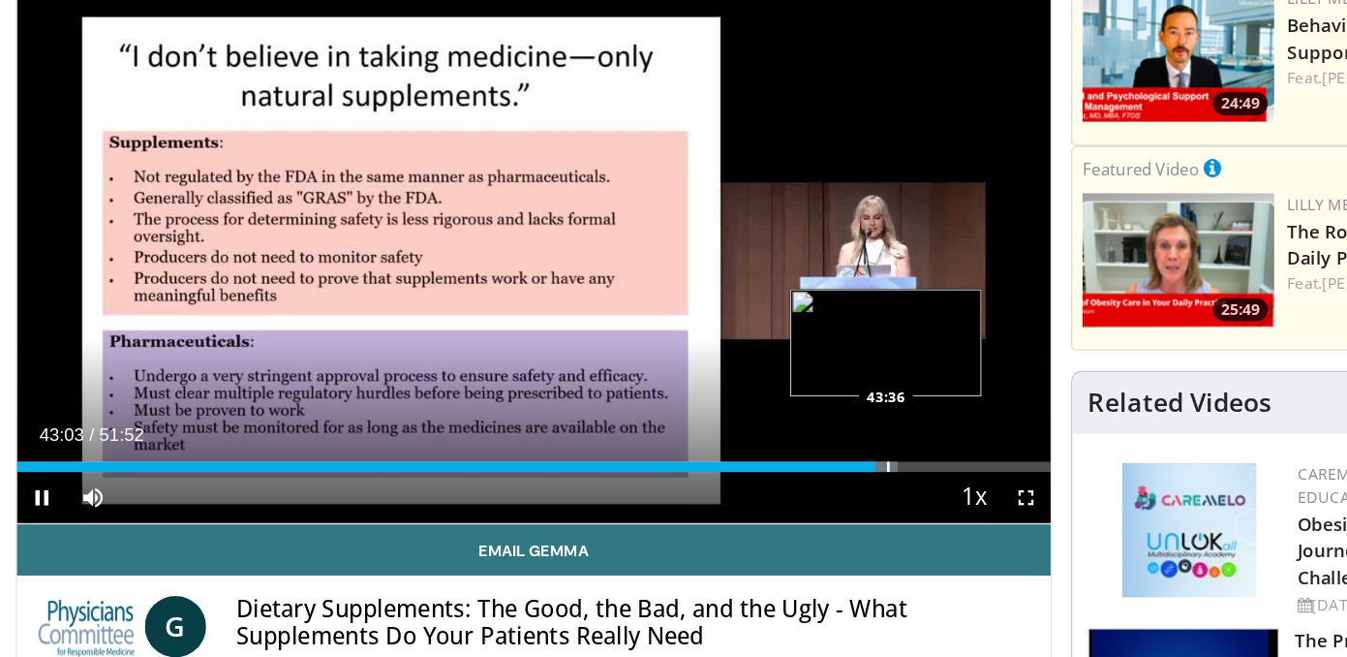
click at [733, 365] on div "Progress Bar" at bounding box center [729, 368] width 24 height 8
click at [743, 365] on div "Progress Bar" at bounding box center [744, 368] width 2 height 8
click at [749, 366] on div "Progress Bar" at bounding box center [750, 368] width 2 height 8
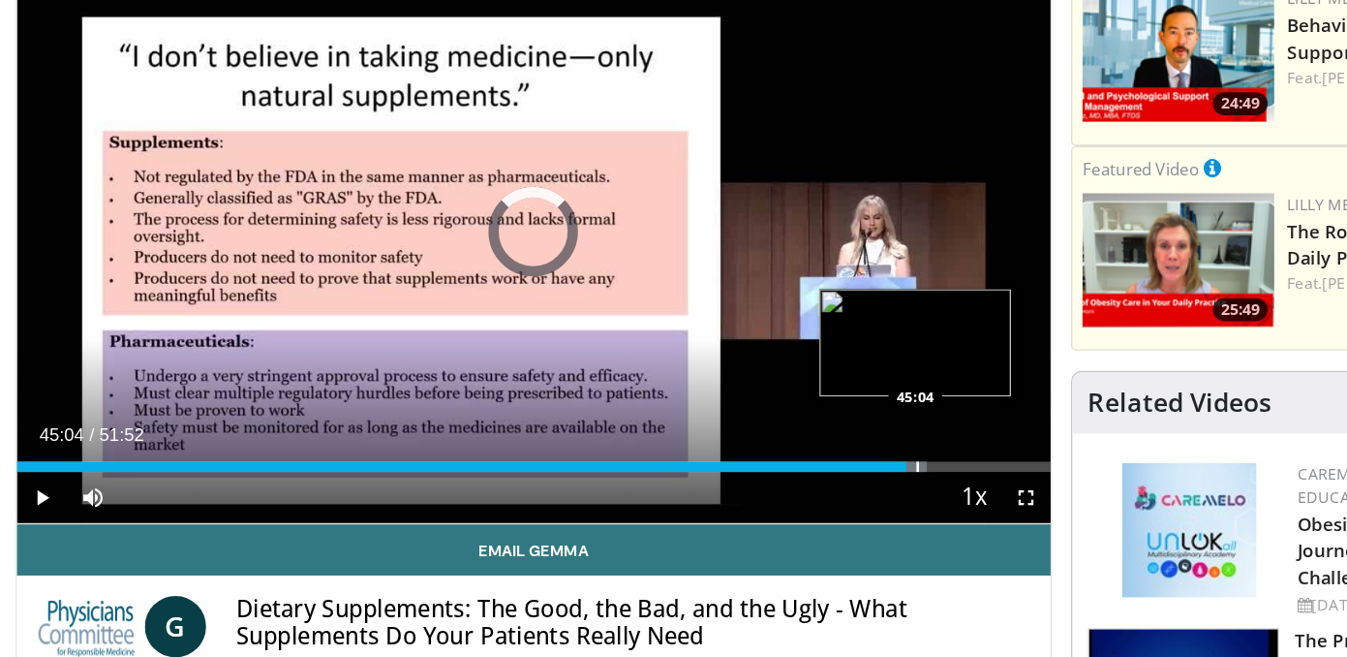
click at [757, 369] on div "Progress Bar" at bounding box center [758, 368] width 2 height 8
click at [755, 369] on div "Progress Bar" at bounding box center [756, 368] width 2 height 8
click at [751, 367] on div "Loaded : 89.01% 45:08 44:45" at bounding box center [467, 368] width 785 height 8
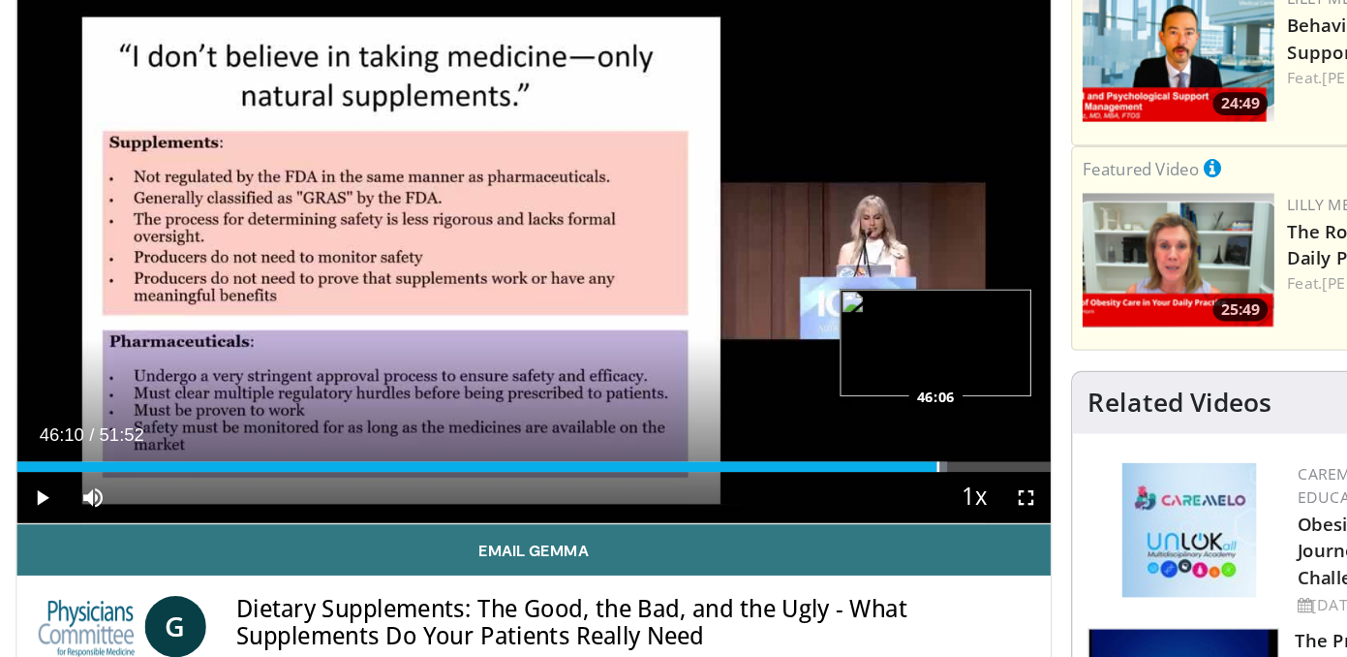
click at [772, 371] on div "Progress Bar" at bounding box center [773, 368] width 2 height 8
